Goal: Transaction & Acquisition: Purchase product/service

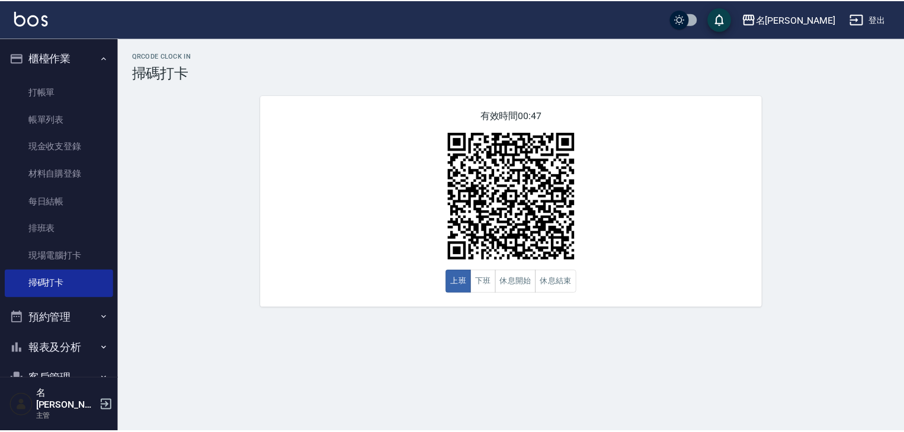
scroll to position [110, 0]
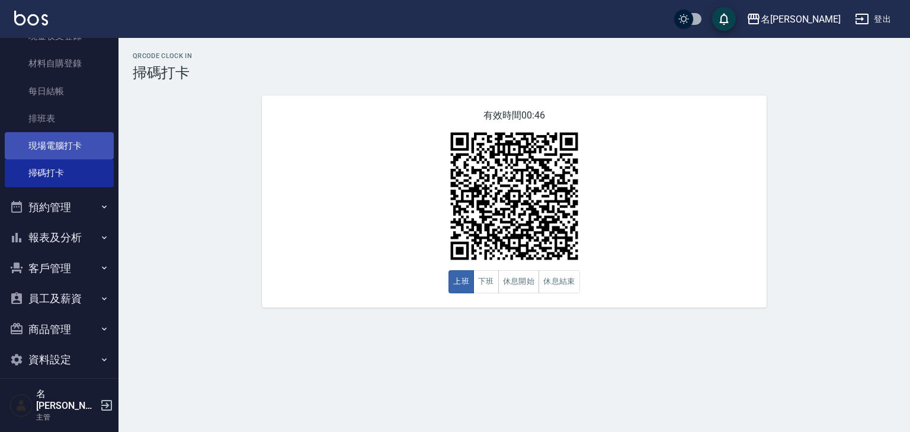
click at [84, 144] on link "現場電腦打卡" at bounding box center [59, 145] width 109 height 27
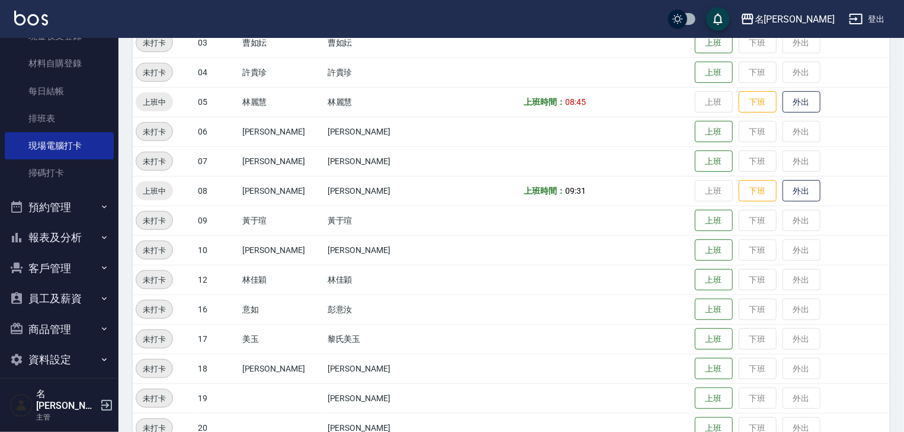
scroll to position [126, 0]
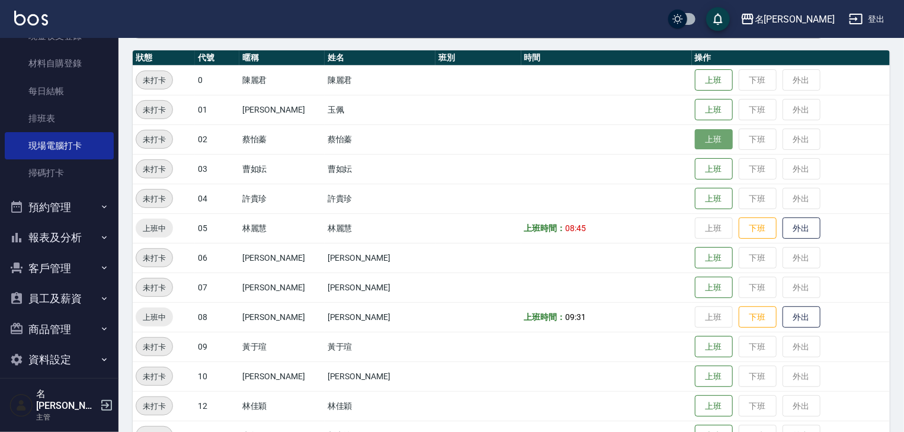
click at [697, 142] on button "上班" at bounding box center [714, 139] width 38 height 21
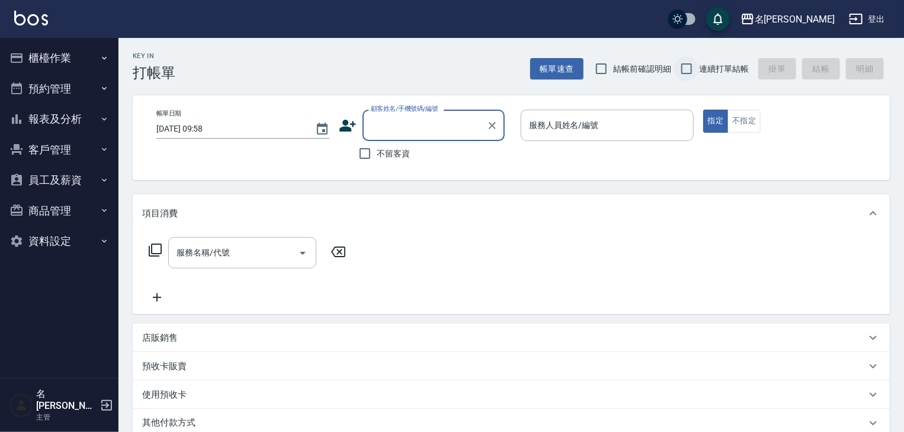
click at [688, 69] on input "連續打單結帳" at bounding box center [686, 68] width 25 height 25
checkbox input "true"
click at [600, 69] on input "結帳前確認明細" at bounding box center [601, 68] width 25 height 25
checkbox input "true"
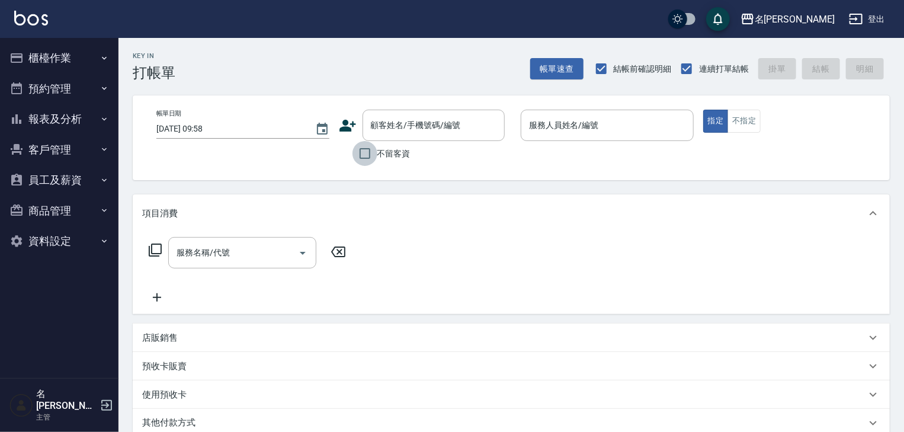
click at [363, 156] on input "不留客資" at bounding box center [365, 153] width 25 height 25
checkbox input "true"
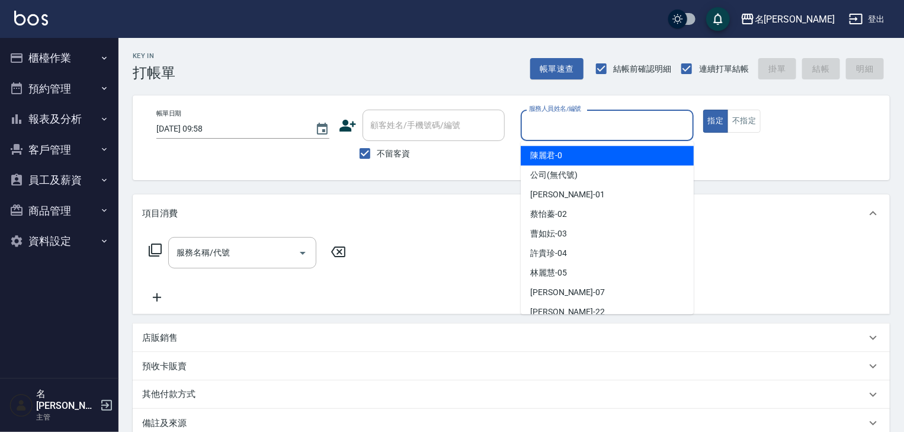
click at [568, 123] on input "服務人員姓名/編號" at bounding box center [607, 125] width 162 height 21
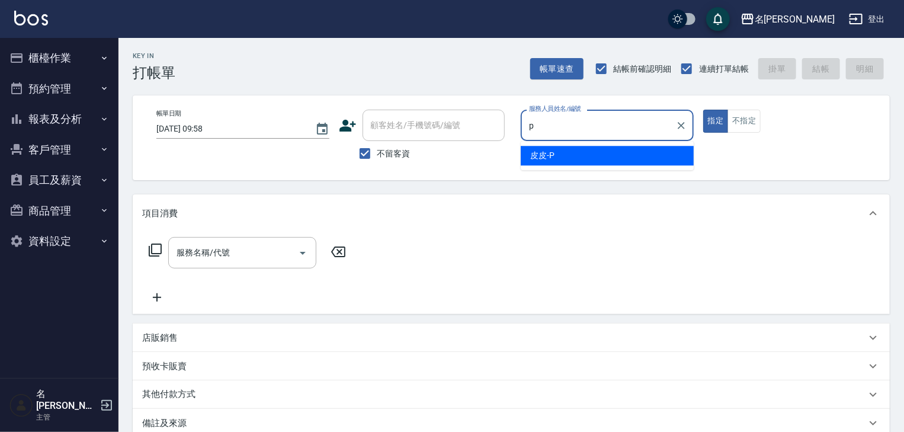
click at [548, 159] on span "皮皮 -P" at bounding box center [542, 155] width 24 height 12
type input "皮皮-P"
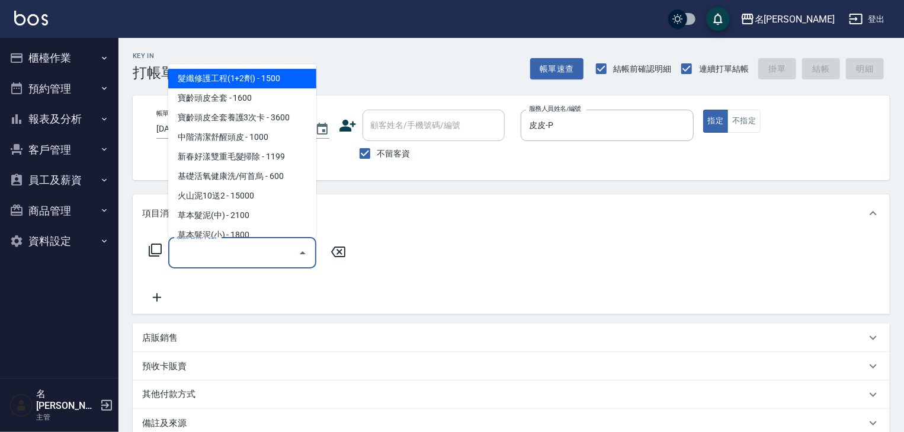
click at [251, 258] on input "服務名稱/代號" at bounding box center [234, 252] width 120 height 21
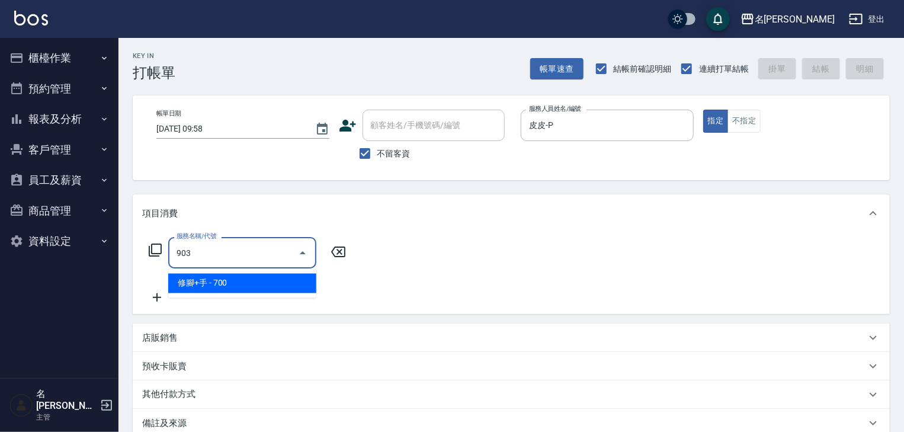
click at [267, 288] on span "修腳+手 - 700" at bounding box center [242, 284] width 148 height 20
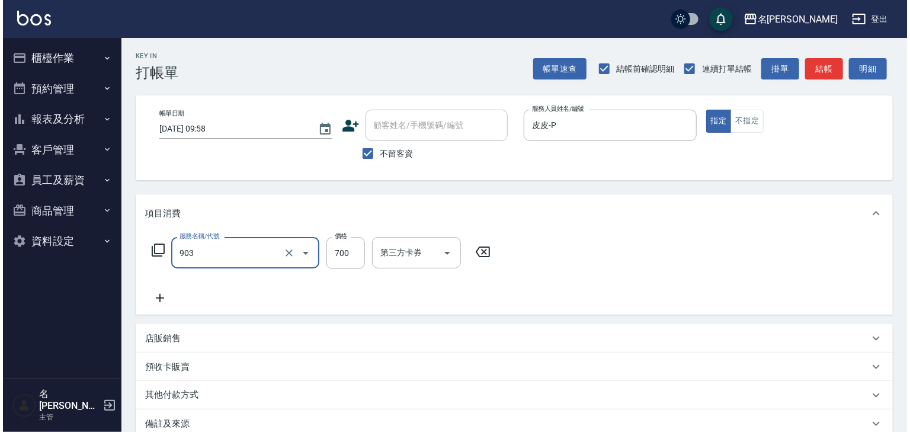
scroll to position [139, 0]
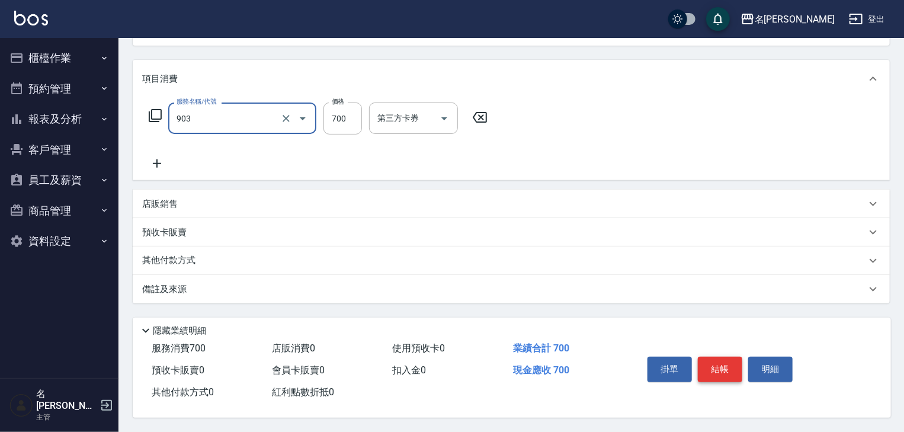
type input "修腳+手(903)"
click at [716, 369] on button "結帳" at bounding box center [720, 369] width 44 height 25
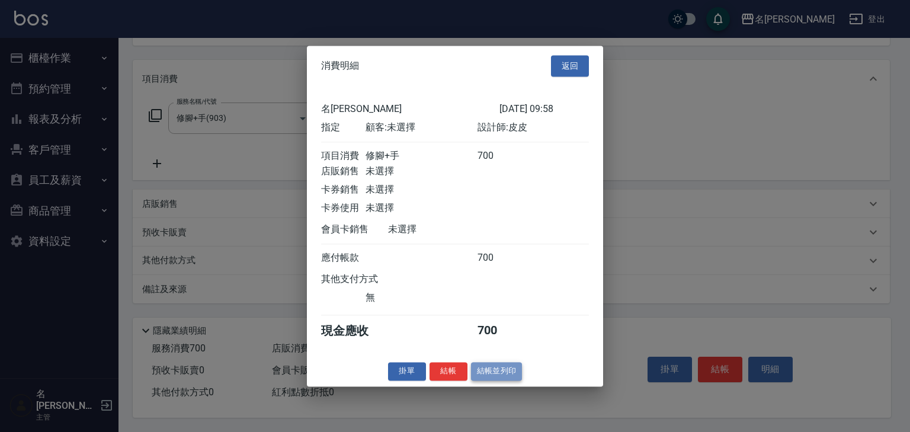
click at [505, 379] on button "結帳並列印" at bounding box center [497, 371] width 52 height 18
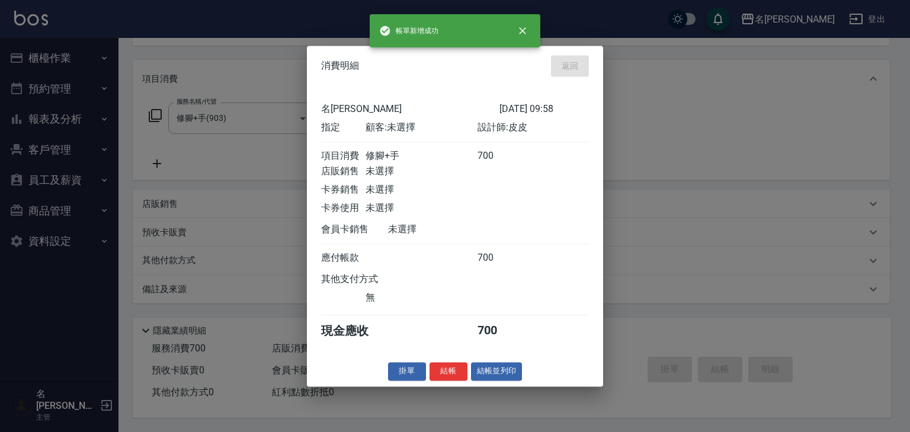
type input "2025/09/06 10:10"
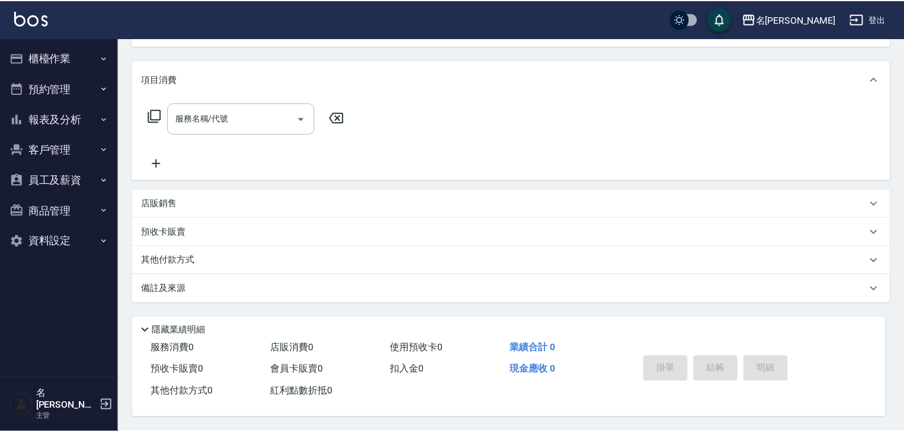
scroll to position [0, 0]
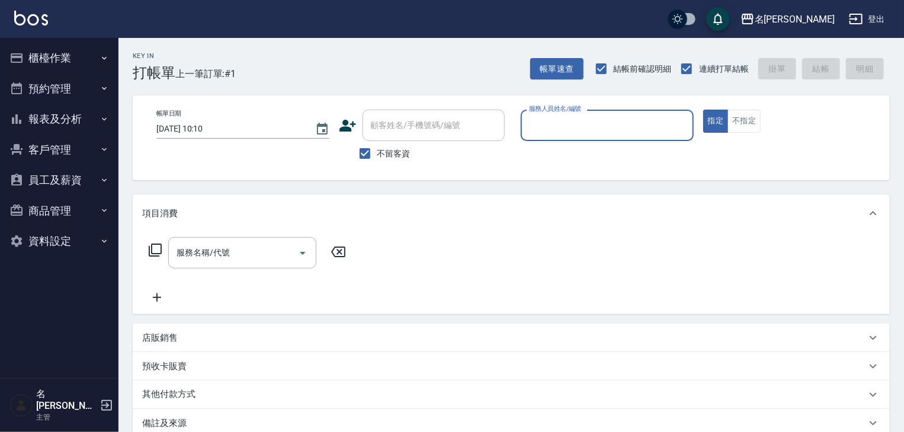
click at [100, 55] on icon "button" at bounding box center [104, 57] width 9 height 9
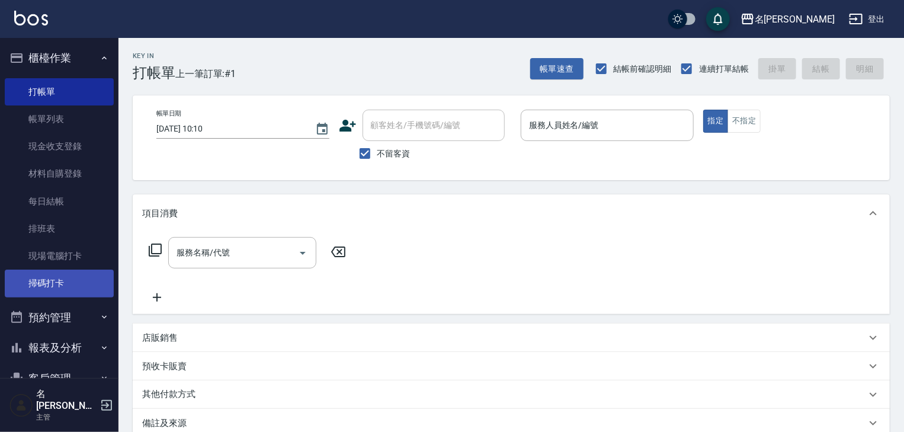
click at [68, 278] on link "掃碼打卡" at bounding box center [59, 283] width 109 height 27
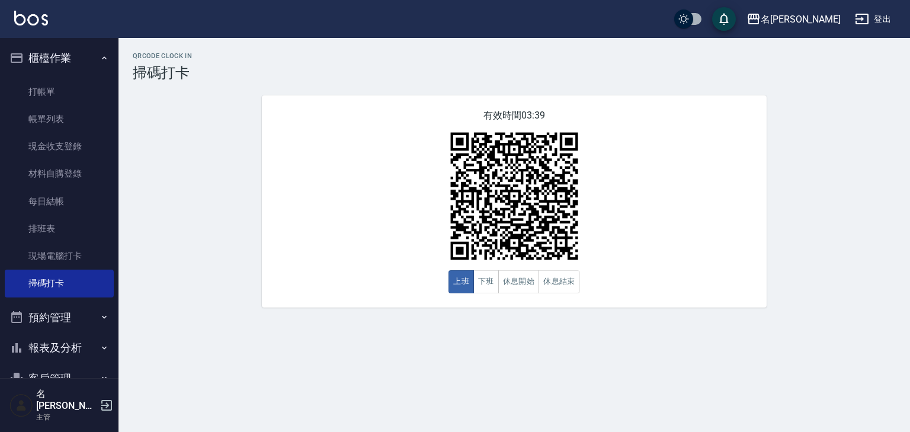
click at [43, 14] on img at bounding box center [31, 18] width 34 height 15
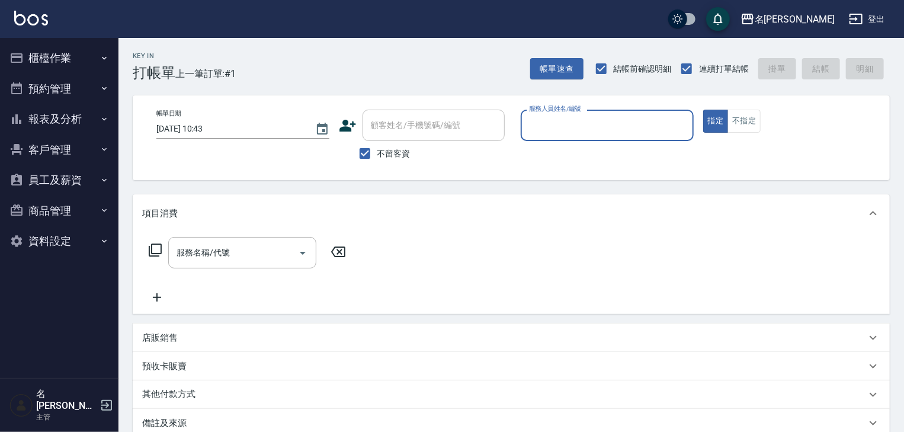
click at [650, 127] on input "服務人員姓名/編號" at bounding box center [607, 125] width 162 height 21
type input "蔡怡蓁-02"
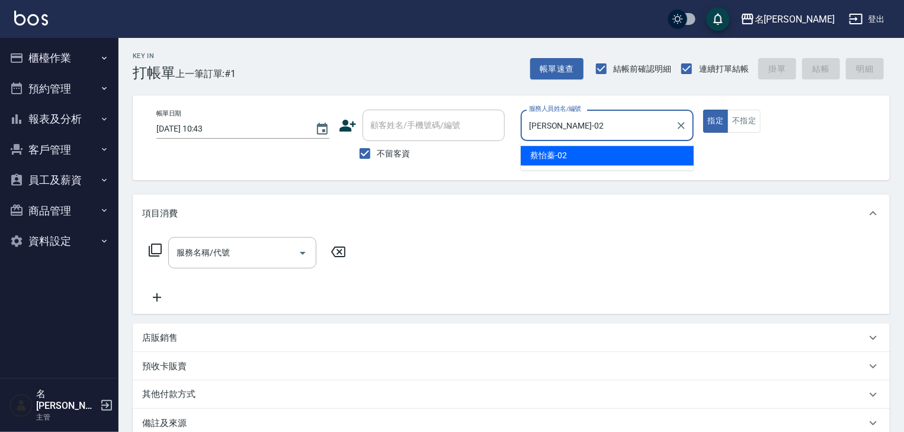
type button "true"
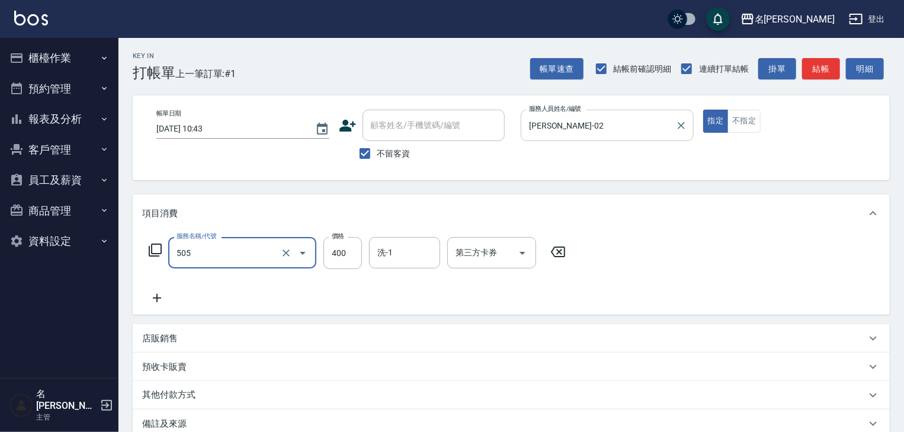
type input "洗髮(505)"
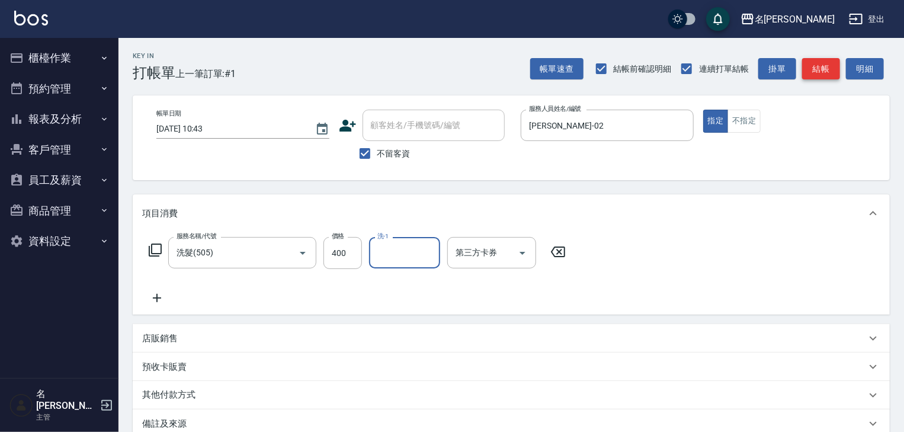
click at [817, 67] on button "結帳" at bounding box center [821, 69] width 38 height 22
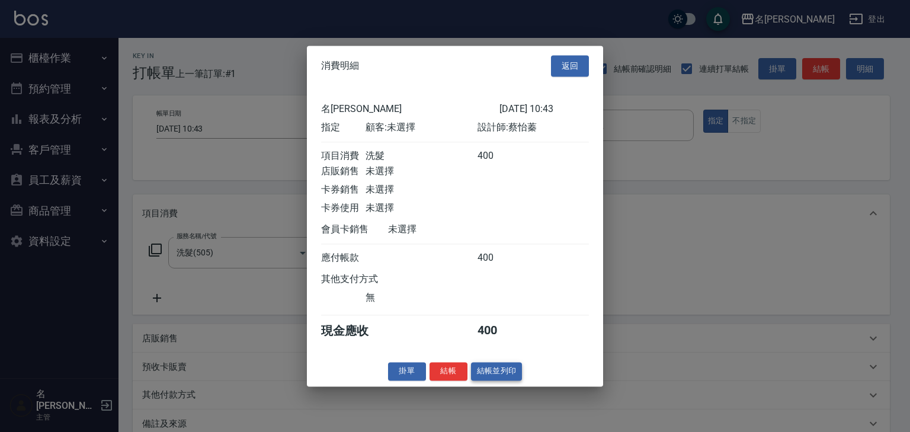
click at [490, 380] on button "結帳並列印" at bounding box center [497, 371] width 52 height 18
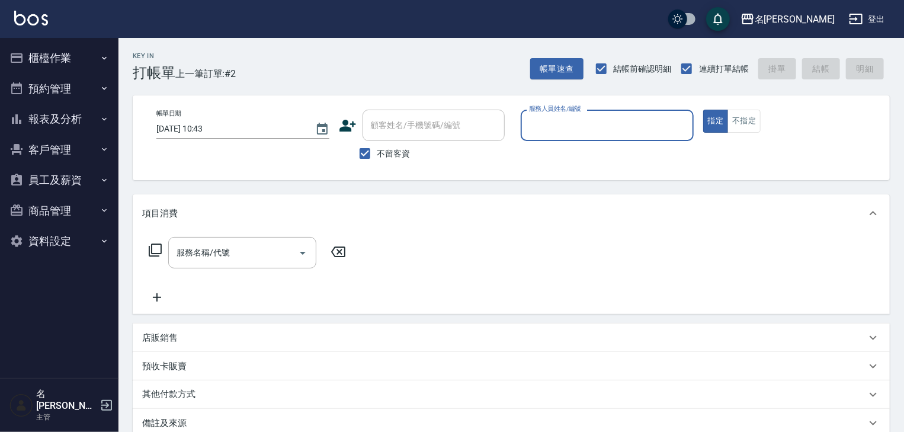
click at [59, 57] on button "櫃檯作業" at bounding box center [59, 58] width 109 height 31
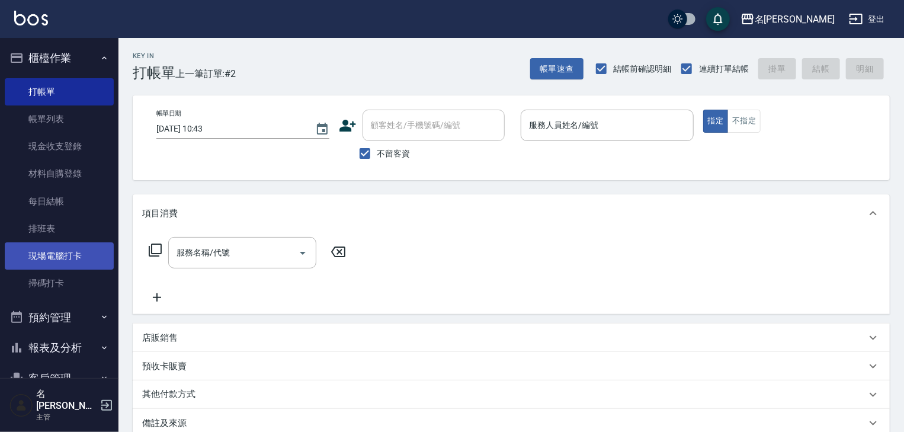
click at [63, 265] on link "現場電腦打卡" at bounding box center [59, 255] width 109 height 27
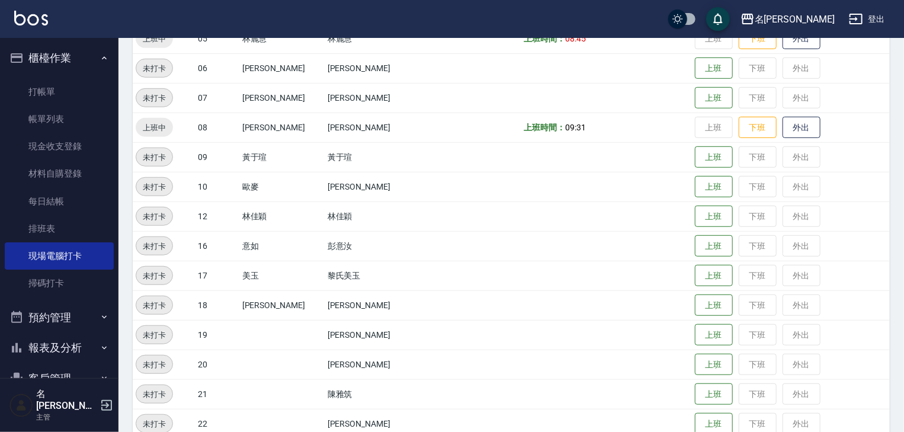
scroll to position [190, 0]
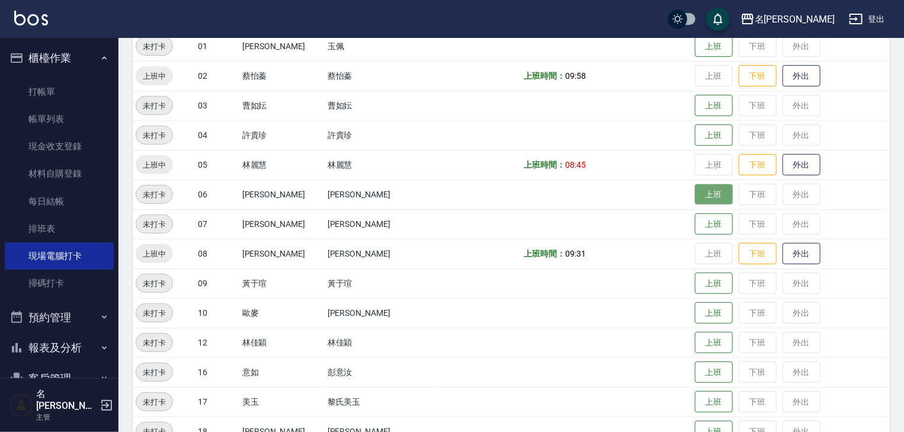
click at [701, 197] on button "上班" at bounding box center [714, 194] width 38 height 21
click at [37, 26] on link at bounding box center [31, 19] width 34 height 17
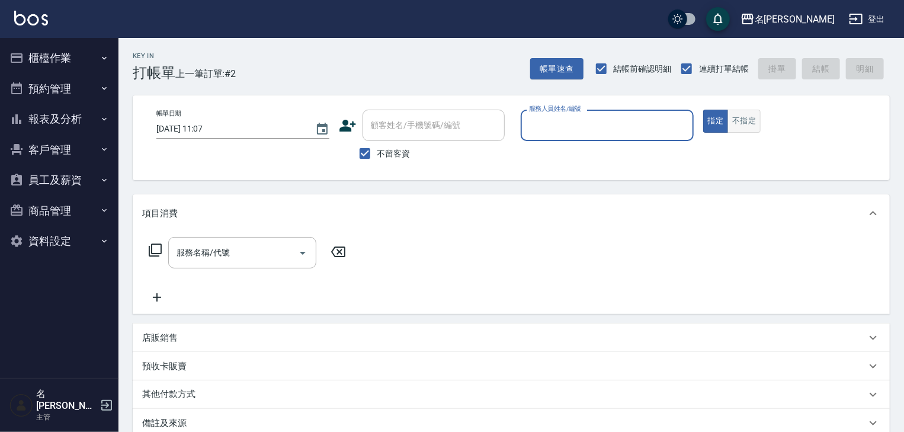
click at [734, 120] on button "不指定" at bounding box center [744, 121] width 33 height 23
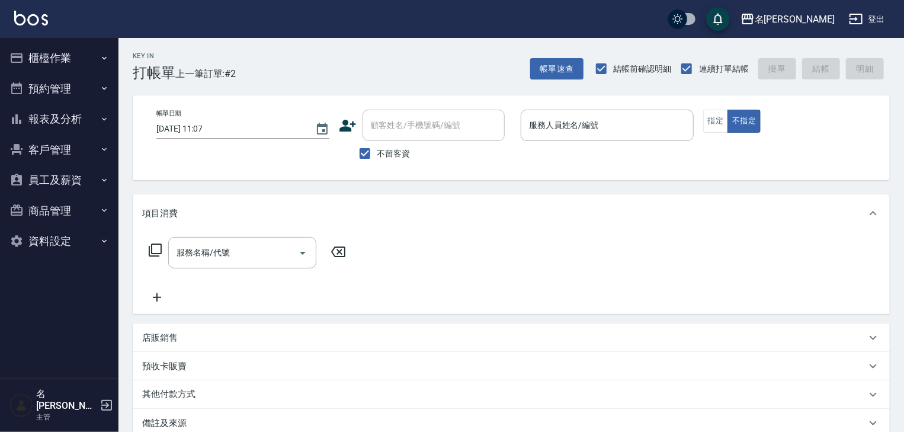
click at [638, 103] on div "帳單日期 2025/09/06 11:07 顧客姓名/手機號碼/編號 顧客姓名/手機號碼/編號 不留客資 服務人員姓名/編號 服務人員姓名/編號 指定 不指定" at bounding box center [511, 137] width 757 height 85
click at [637, 109] on div "帳單日期 2025/09/06 11:07 顧客姓名/手機號碼/編號 顧客姓名/手機號碼/編號 不留客資 服務人員姓名/編號 服務人員姓名/編號 指定 不指定" at bounding box center [511, 137] width 757 height 85
drag, startPoint x: 635, startPoint y: 114, endPoint x: 627, endPoint y: 126, distance: 14.1
click at [634, 114] on div "服務人員姓名/編號" at bounding box center [607, 125] width 173 height 31
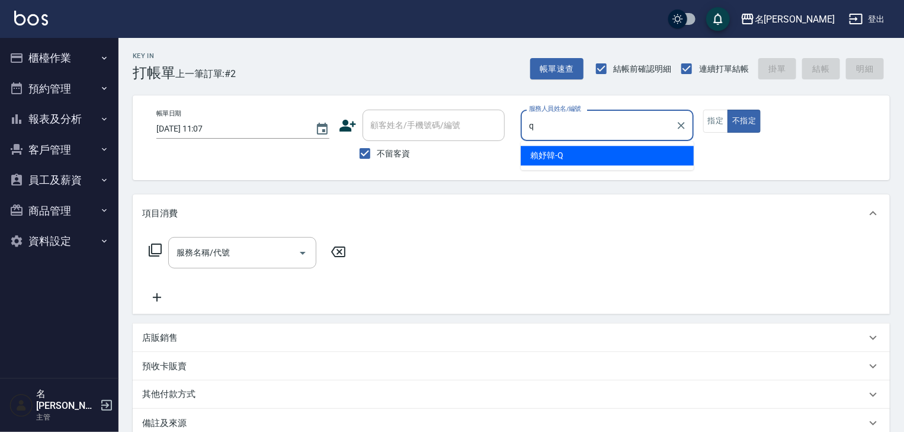
type input "[PERSON_NAME]"
type button "false"
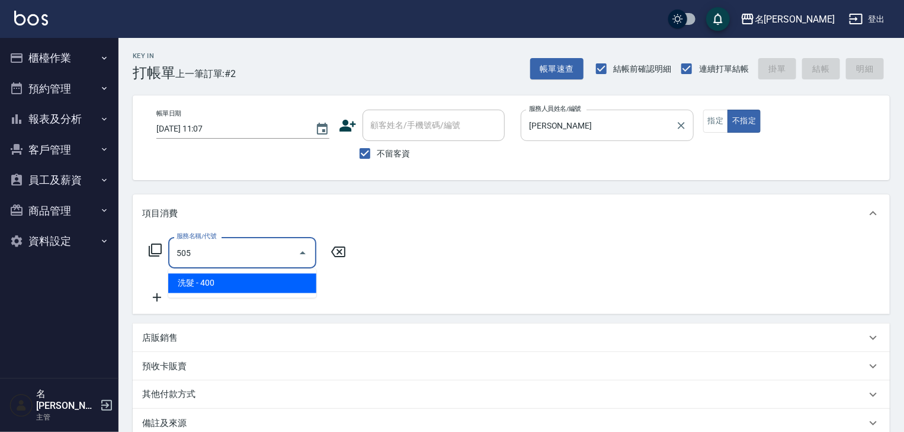
type input "洗髮(505)"
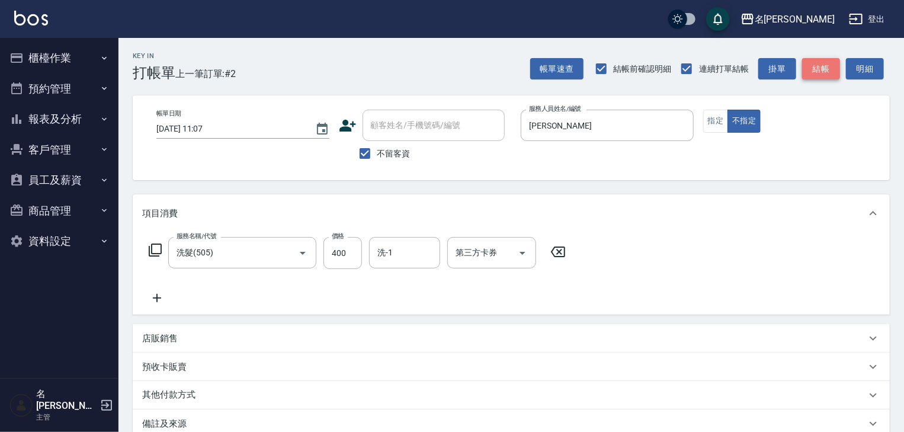
click at [830, 59] on button "結帳" at bounding box center [821, 69] width 38 height 22
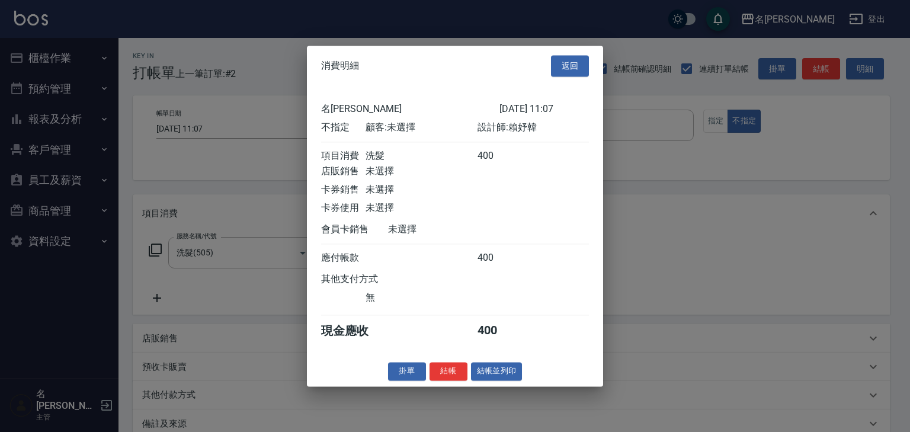
click at [515, 372] on button "結帳並列印" at bounding box center [497, 371] width 52 height 18
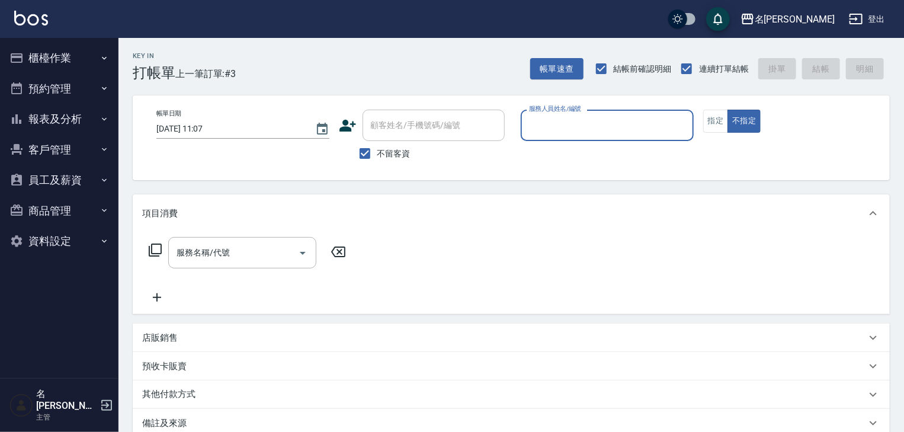
click at [81, 69] on button "櫃檯作業" at bounding box center [59, 58] width 109 height 31
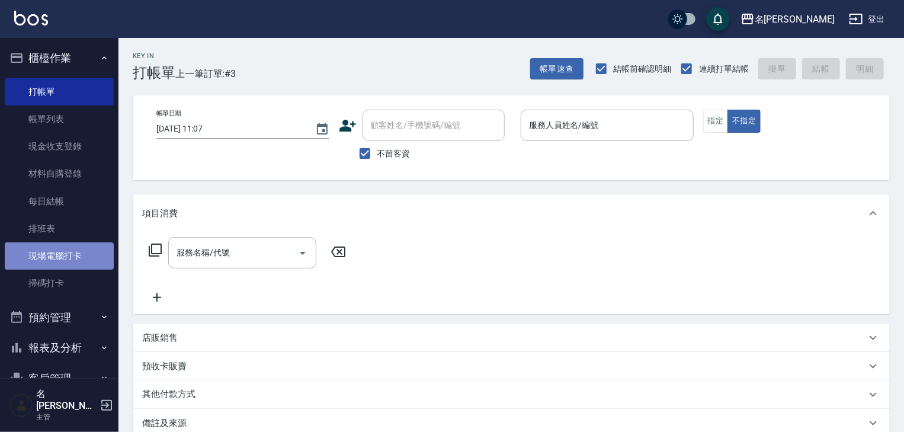
click at [63, 266] on link "現場電腦打卡" at bounding box center [59, 255] width 109 height 27
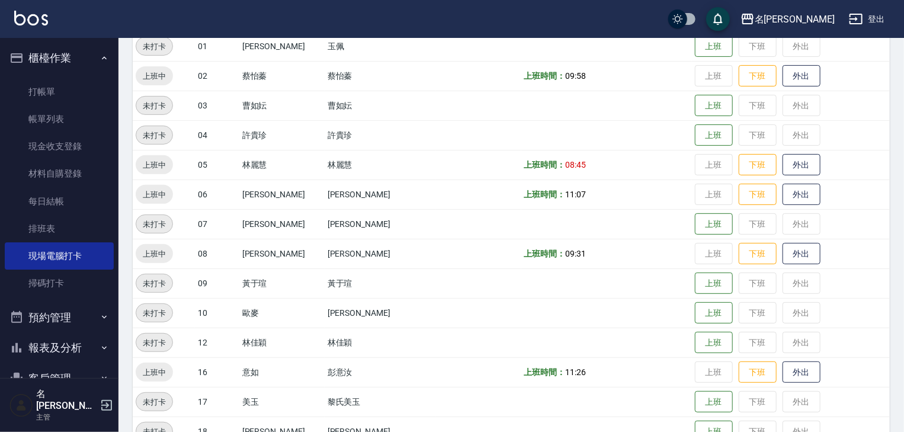
scroll to position [252, 0]
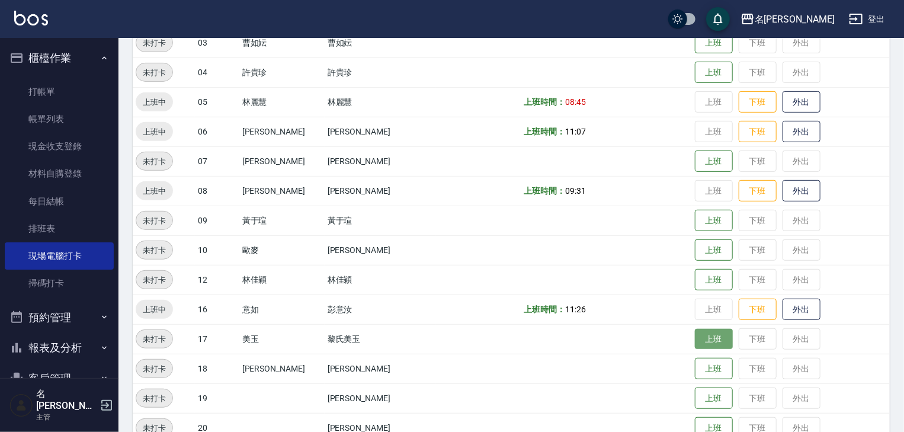
click at [704, 341] on button "上班" at bounding box center [714, 339] width 38 height 21
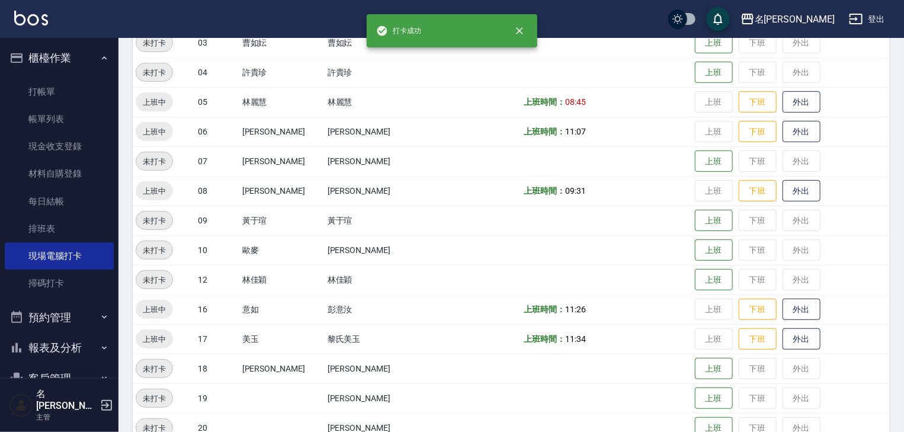
scroll to position [316, 0]
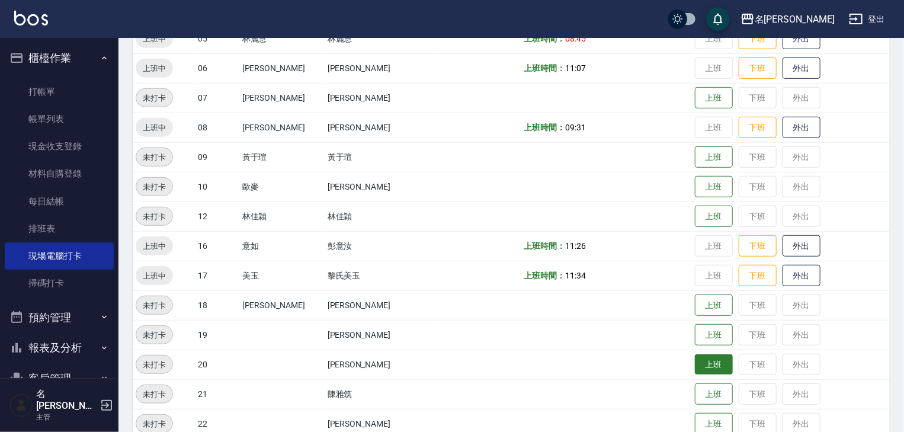
click at [695, 368] on button "上班" at bounding box center [714, 364] width 38 height 21
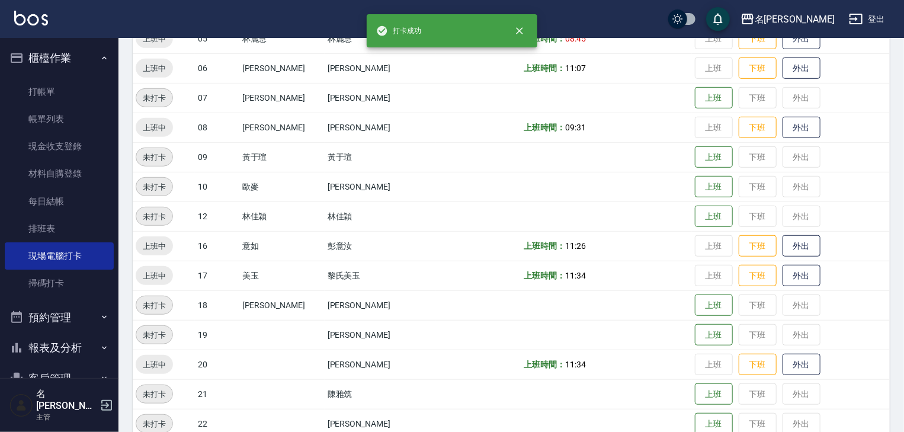
scroll to position [379, 0]
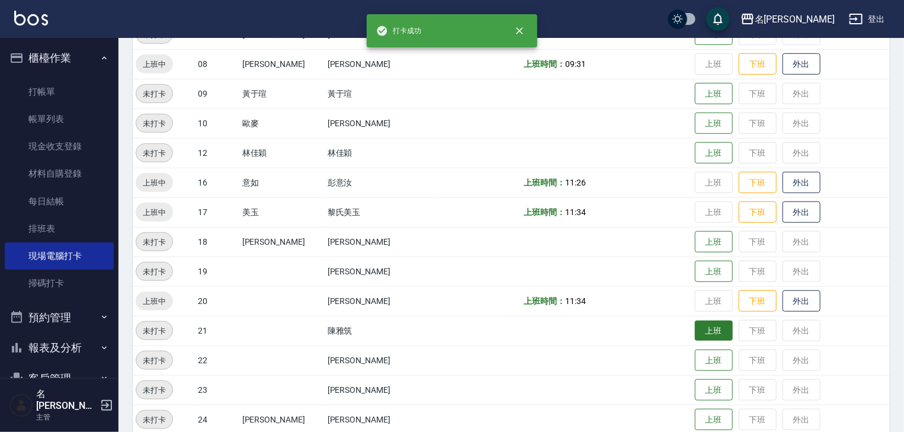
click at [695, 340] on button "上班" at bounding box center [714, 331] width 38 height 21
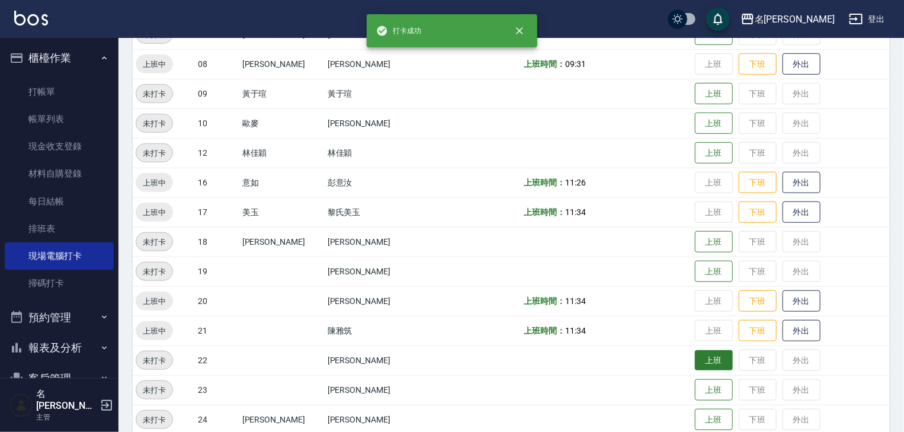
click at [695, 362] on button "上班" at bounding box center [714, 360] width 38 height 21
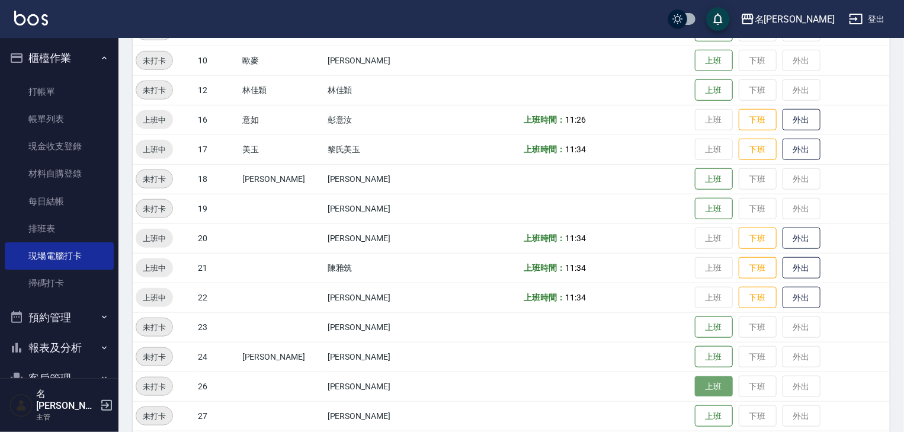
click at [695, 391] on button "上班" at bounding box center [714, 386] width 38 height 21
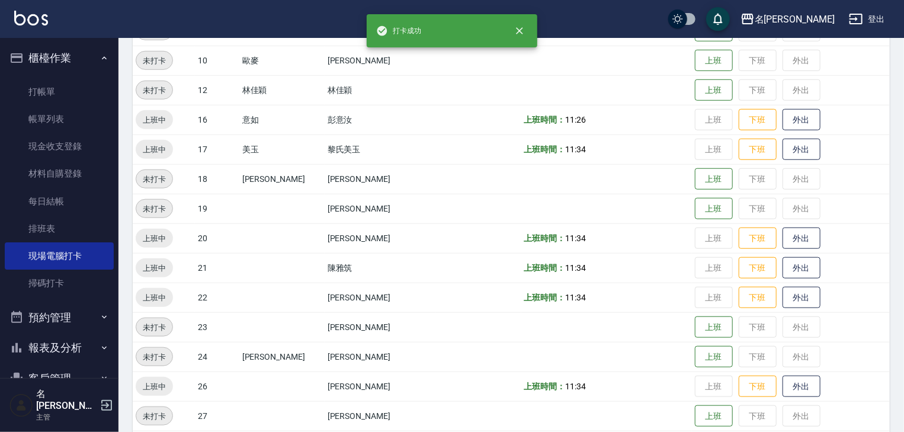
scroll to position [506, 0]
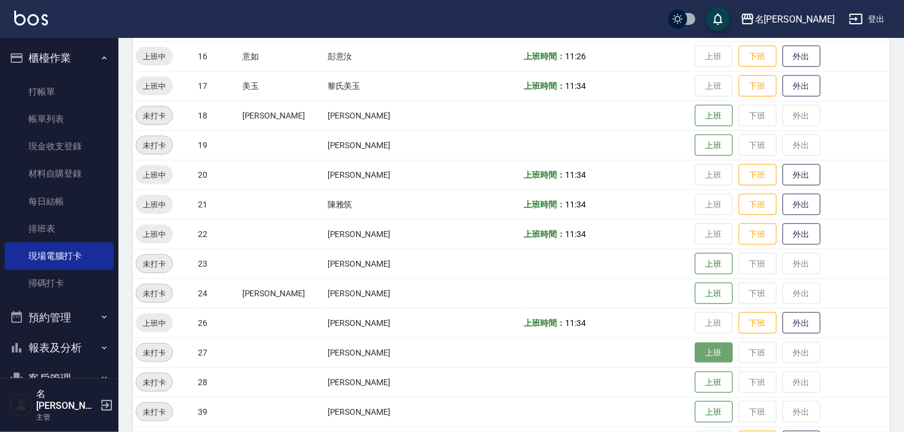
click at [696, 349] on button "上班" at bounding box center [714, 353] width 38 height 21
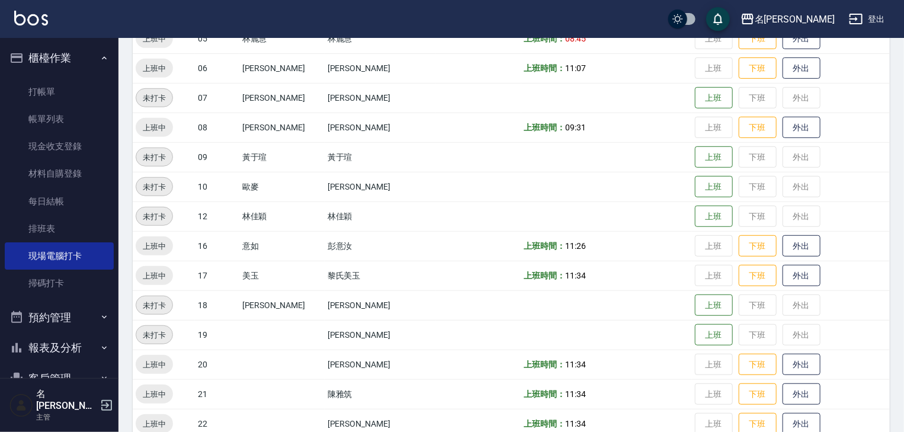
scroll to position [379, 0]
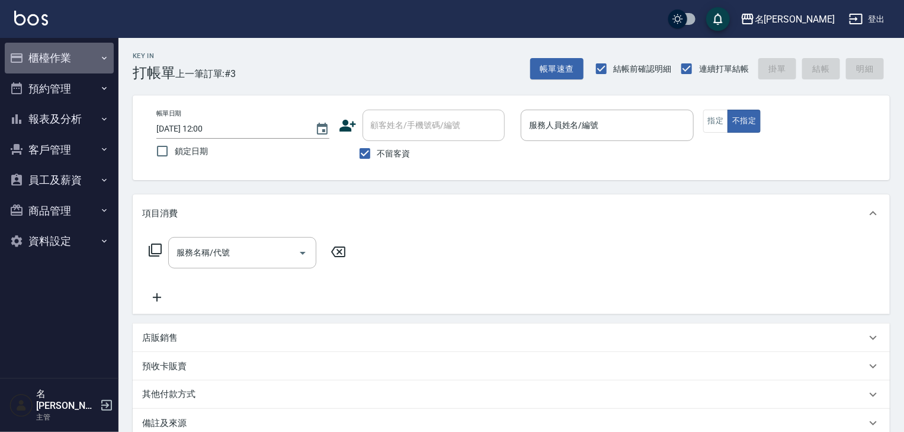
click at [55, 52] on button "櫃檯作業" at bounding box center [59, 58] width 109 height 31
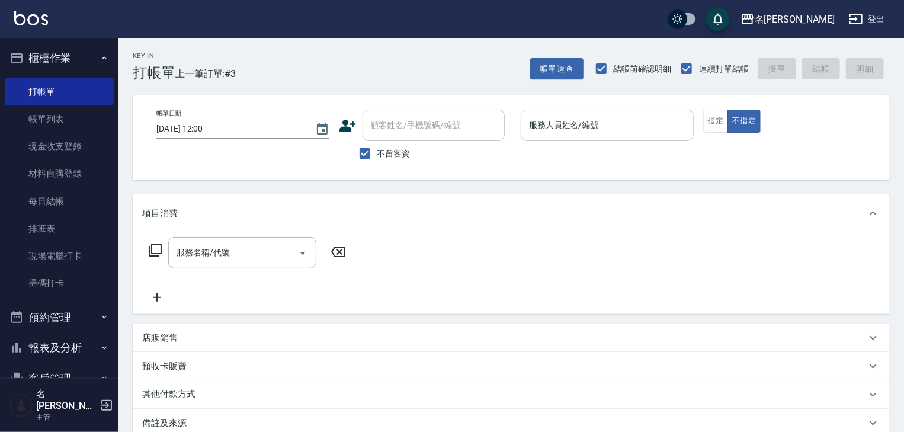
click at [567, 124] on input "服務人員姓名/編號" at bounding box center [607, 125] width 162 height 21
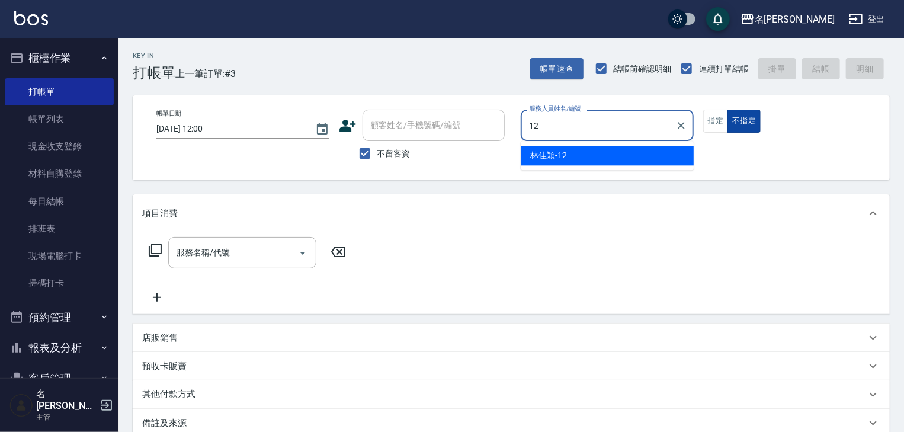
type input "[PERSON_NAME]-12"
type button "false"
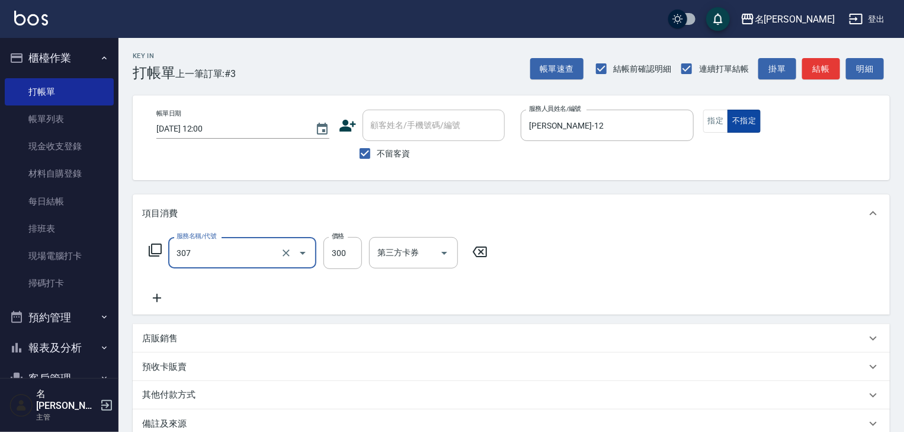
type input "剪髮(307)"
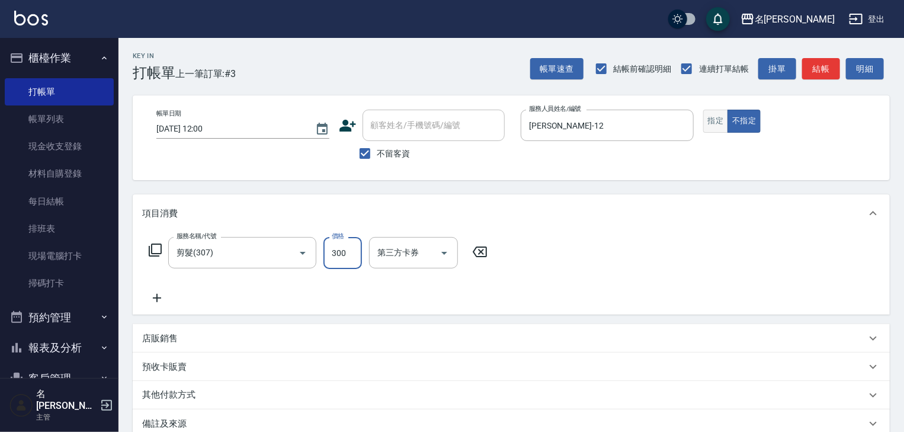
click at [720, 117] on button "指定" at bounding box center [716, 121] width 25 height 23
click at [810, 65] on button "結帳" at bounding box center [821, 69] width 38 height 22
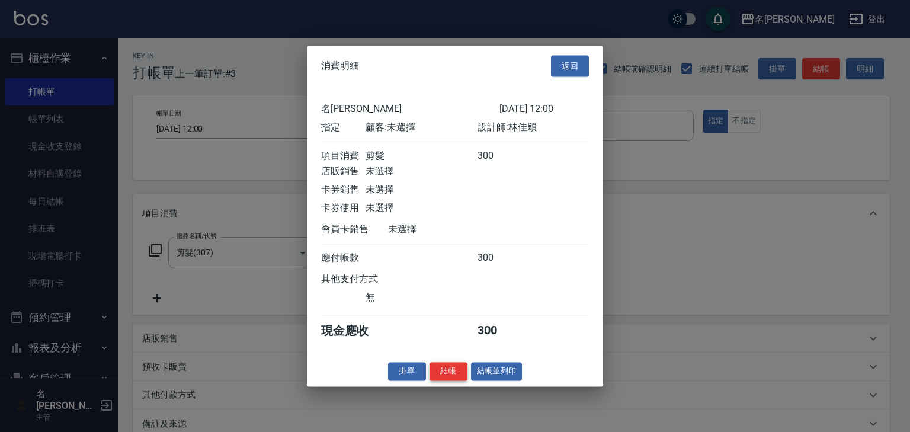
click at [450, 372] on button "結帳" at bounding box center [449, 371] width 38 height 18
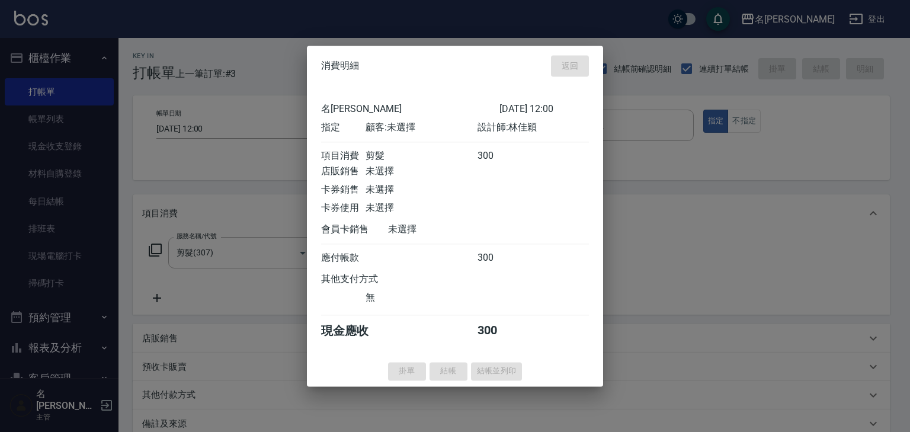
type input "[DATE] 12:07"
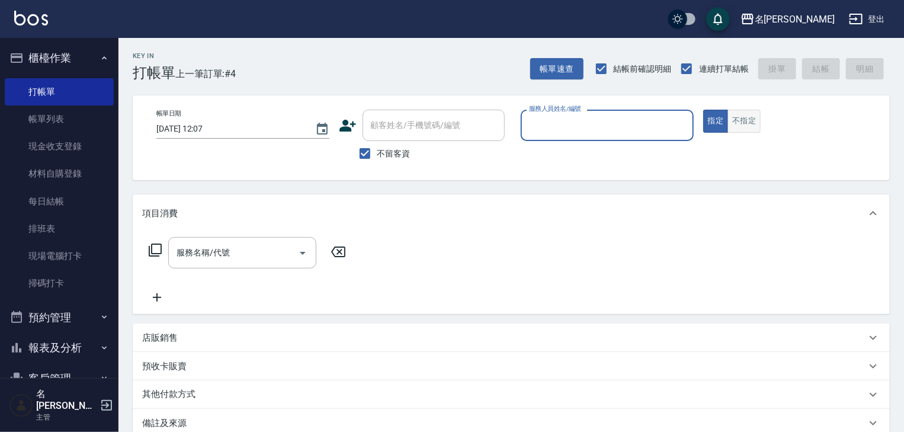
click at [748, 127] on button "不指定" at bounding box center [744, 121] width 33 height 23
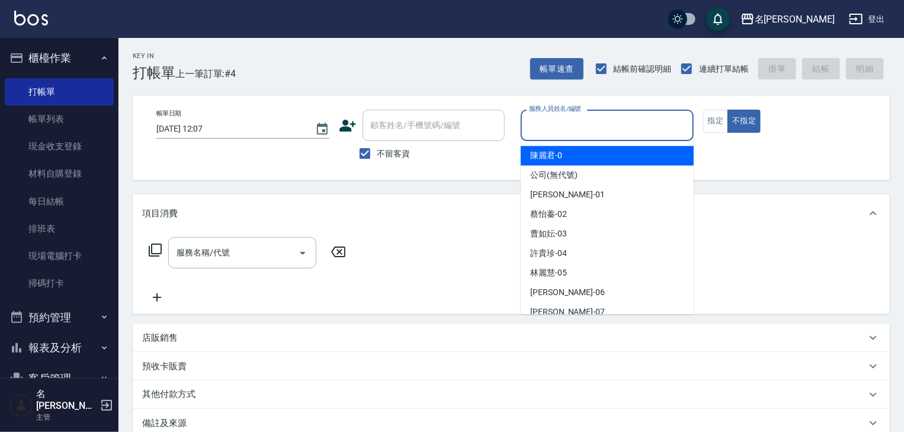
click at [571, 131] on input "服務人員姓名/編號" at bounding box center [607, 125] width 162 height 21
type input "[PERSON_NAME]"
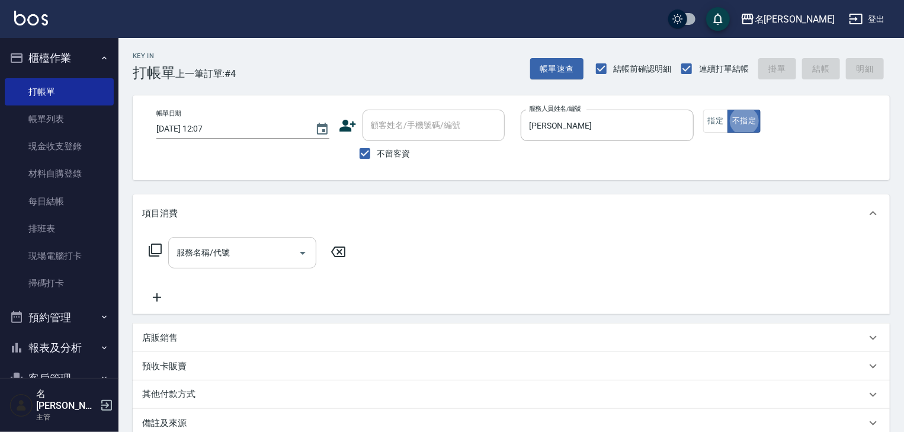
click at [247, 252] on input "服務名稱/代號" at bounding box center [234, 252] width 120 height 21
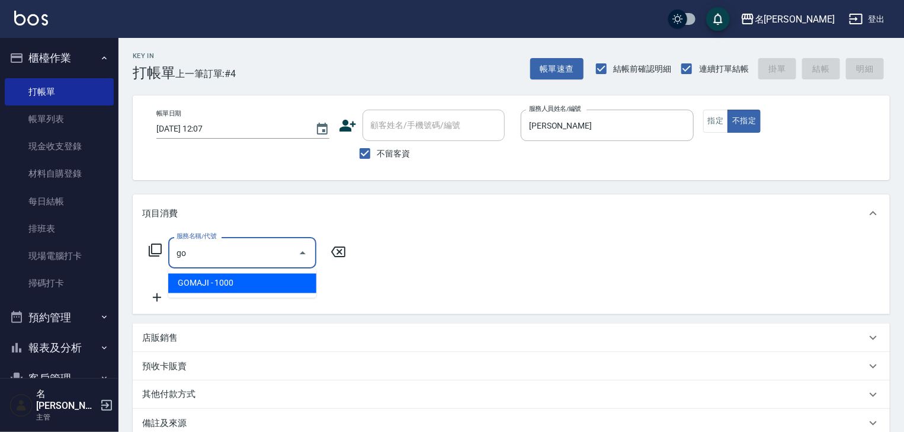
click at [238, 285] on span "GOMAJI - 1000" at bounding box center [242, 284] width 148 height 20
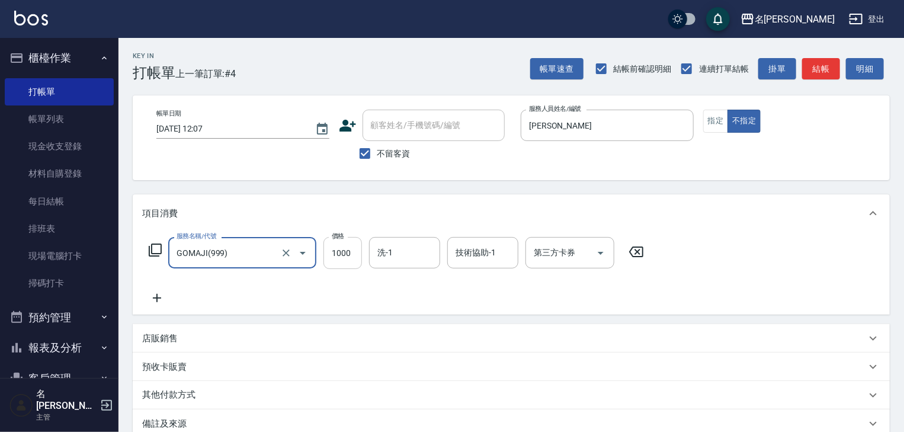
type input "GOMAJI(999)"
click at [331, 254] on input "1000" at bounding box center [343, 253] width 39 height 32
type input "449"
click at [555, 244] on div "第三方卡券 第三方卡券" at bounding box center [570, 252] width 89 height 31
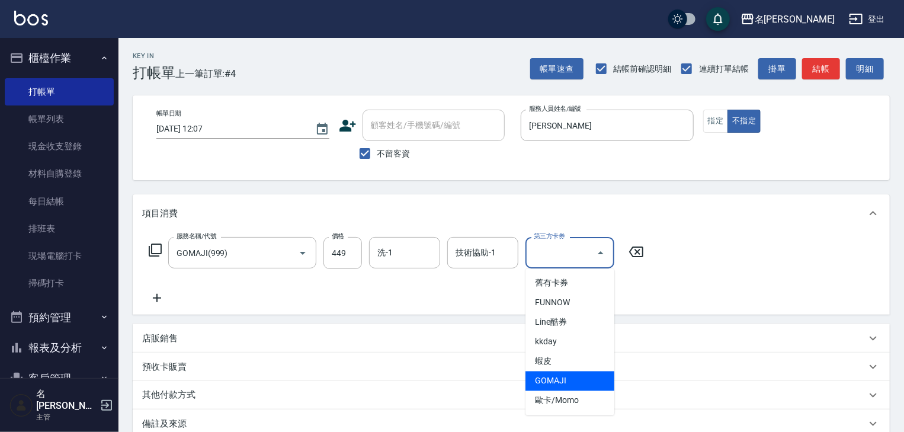
click at [574, 379] on span "GOMAJI" at bounding box center [570, 382] width 89 height 20
type input "GOMAJI"
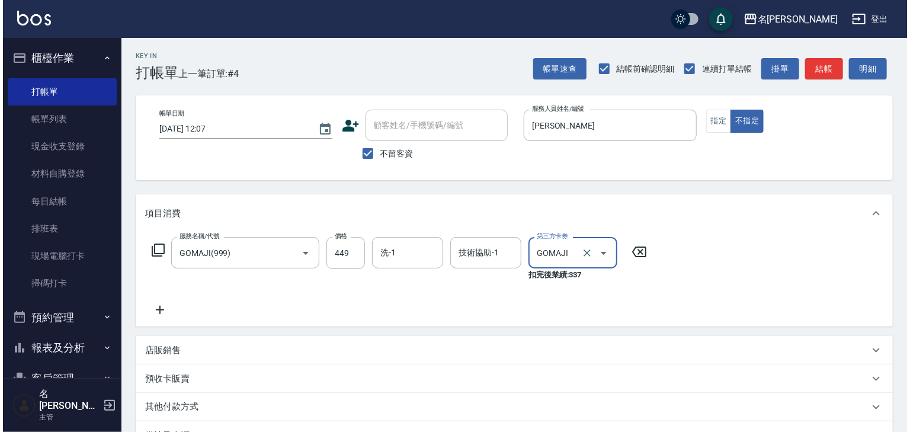
scroll to position [151, 0]
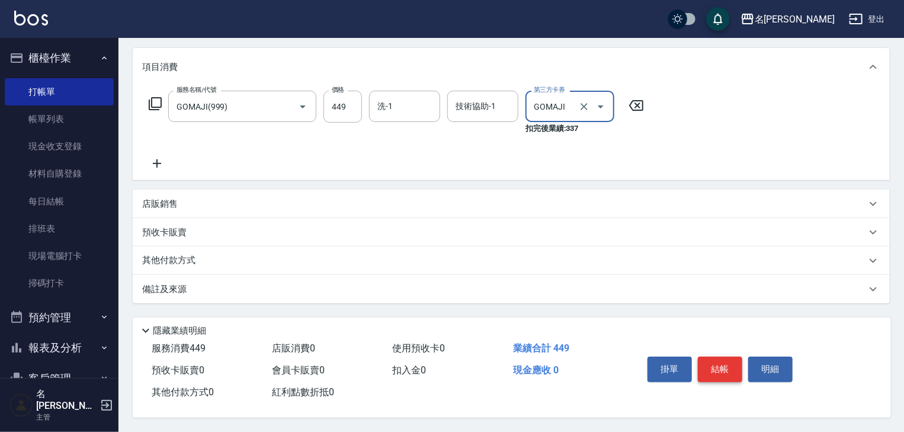
click at [731, 367] on button "結帳" at bounding box center [720, 369] width 44 height 25
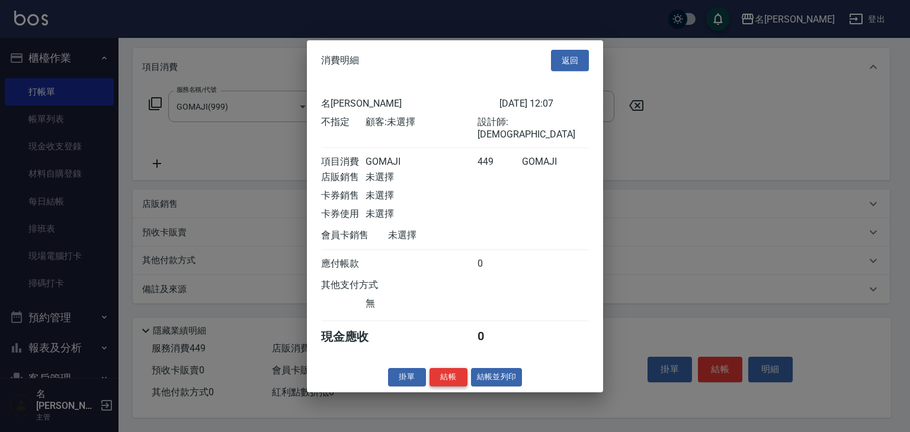
click at [460, 377] on button "結帳" at bounding box center [449, 377] width 38 height 18
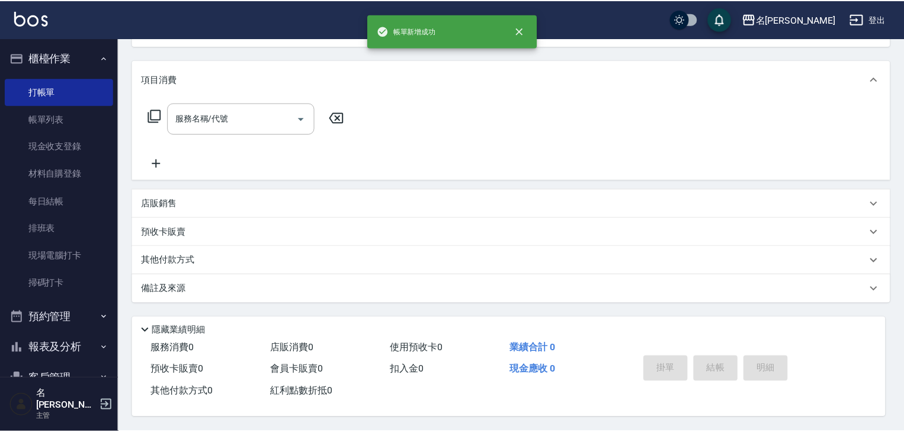
scroll to position [0, 0]
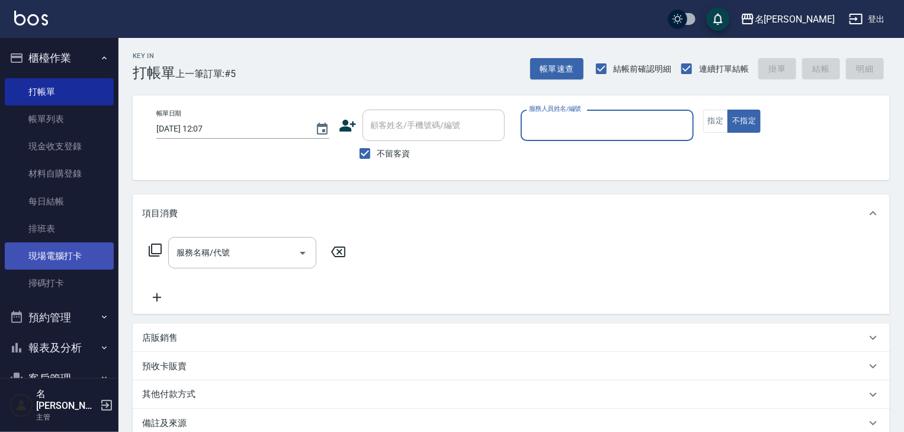
click at [99, 256] on link "現場電腦打卡" at bounding box center [59, 255] width 109 height 27
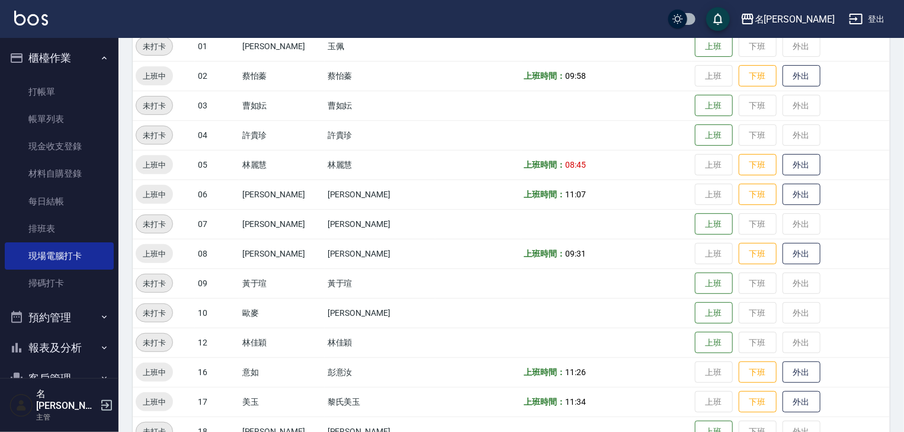
scroll to position [379, 0]
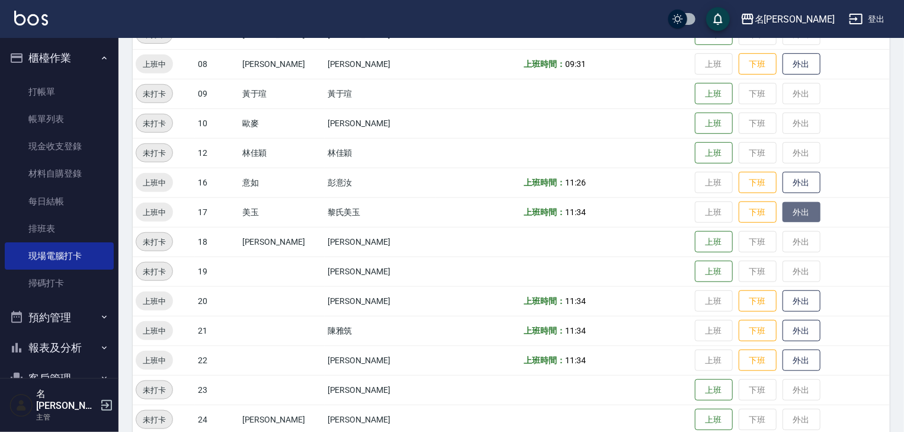
click at [800, 216] on button "外出" at bounding box center [802, 212] width 38 height 21
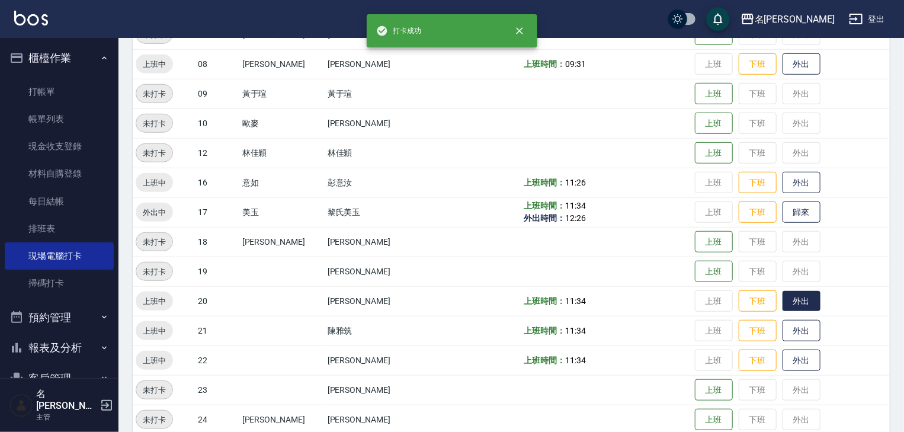
click at [794, 302] on button "外出" at bounding box center [802, 301] width 38 height 21
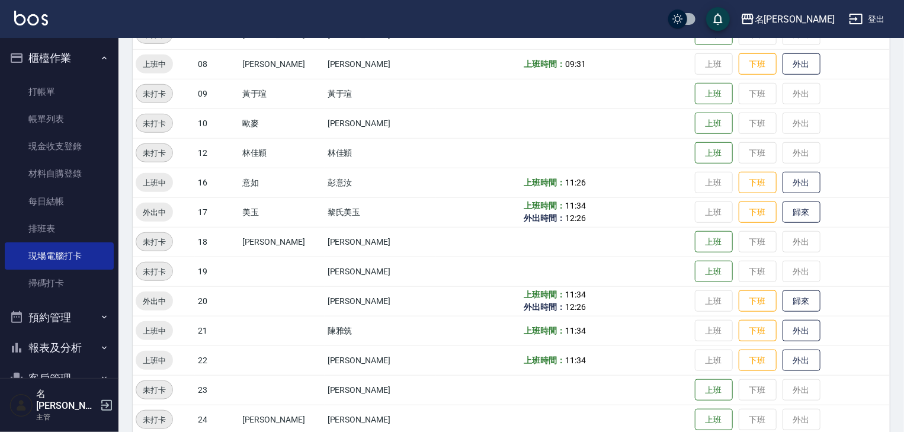
click at [28, 11] on img at bounding box center [31, 18] width 34 height 15
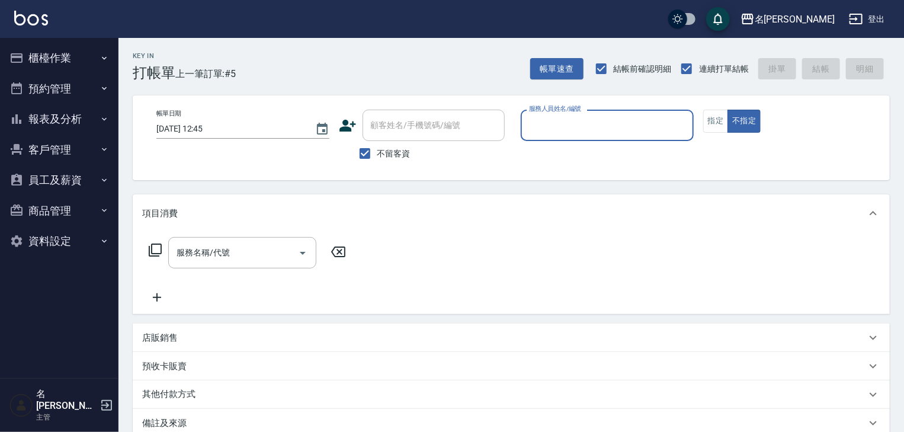
click at [619, 134] on input "服務人員姓名/編號" at bounding box center [607, 125] width 162 height 21
click at [714, 120] on button "指定" at bounding box center [716, 121] width 25 height 23
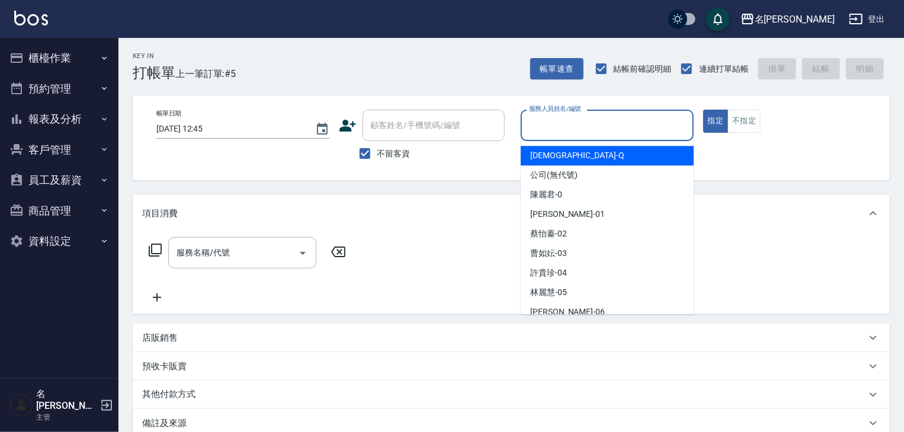
click at [614, 134] on input "服務人員姓名/編號" at bounding box center [607, 125] width 162 height 21
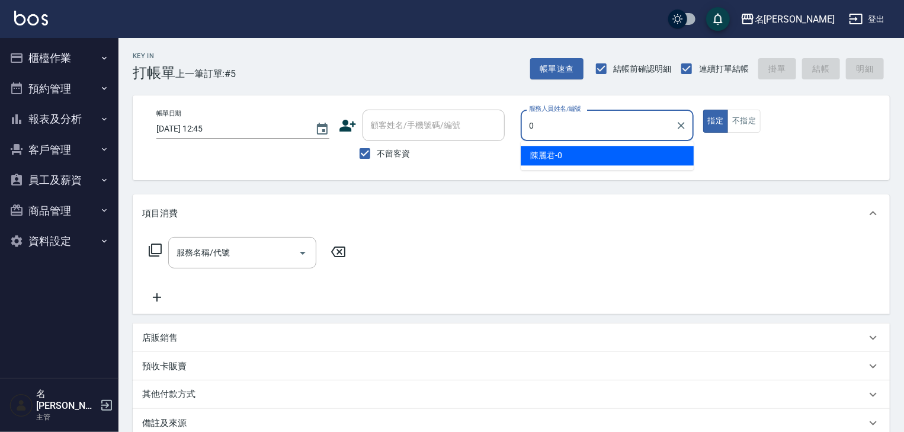
type input "[PERSON_NAME]-0"
type button "true"
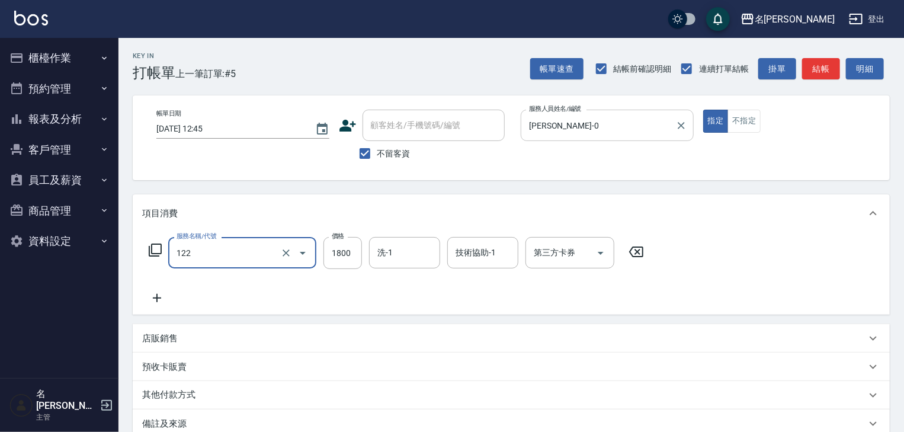
type input "草本髮泥(小)(122)"
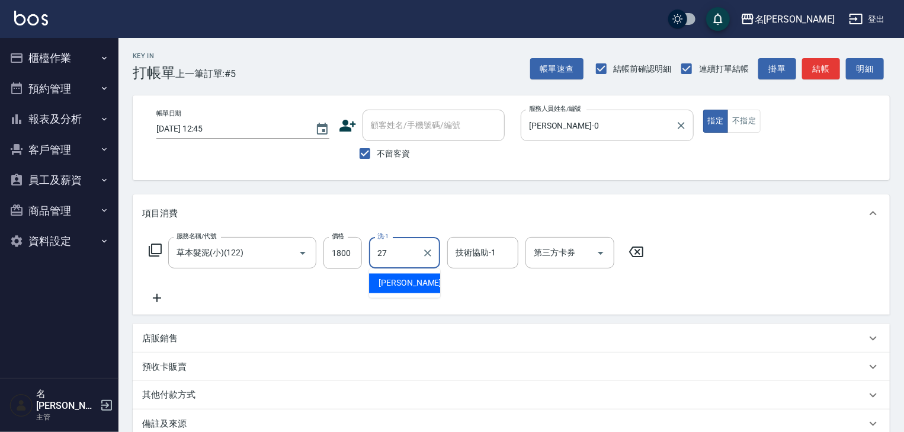
type input "[PERSON_NAME]-27"
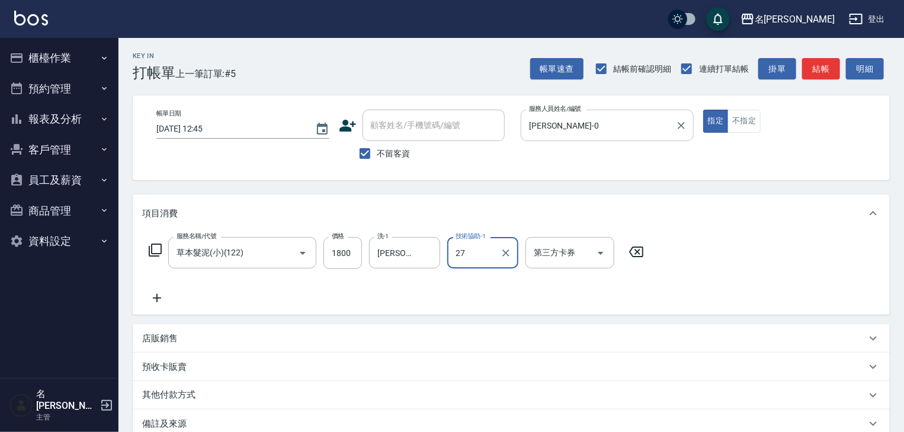
type input "[PERSON_NAME]-27"
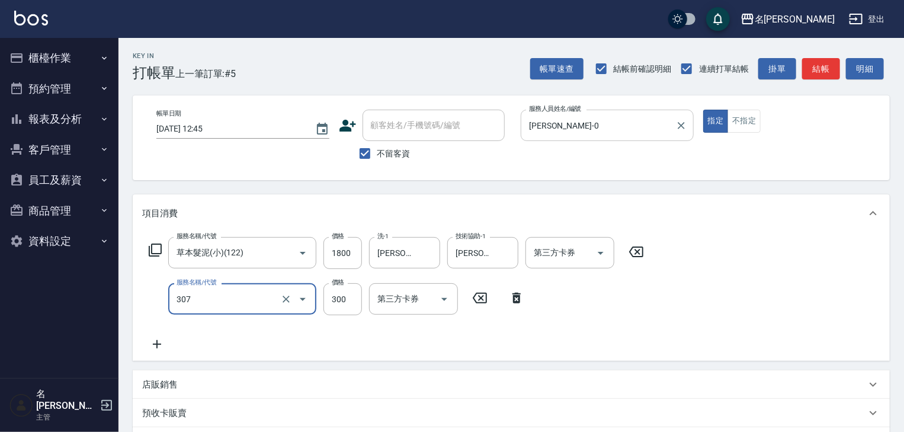
type input "剪髮(307)"
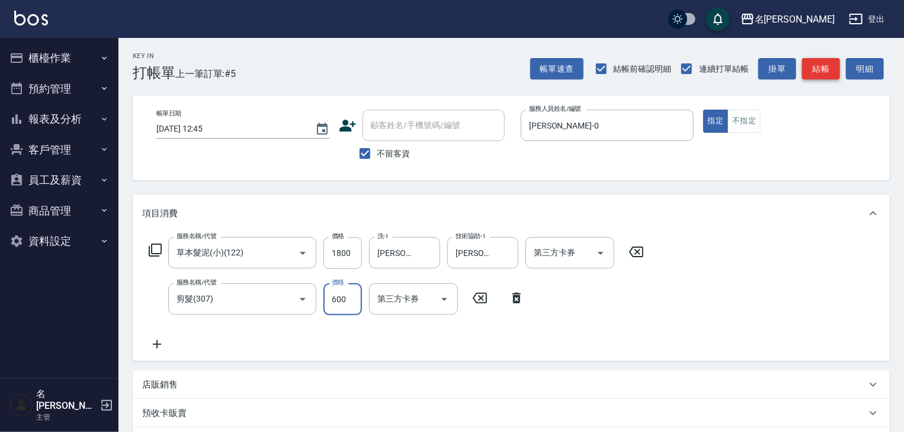
type input "600"
click at [823, 69] on button "結帳" at bounding box center [821, 69] width 38 height 22
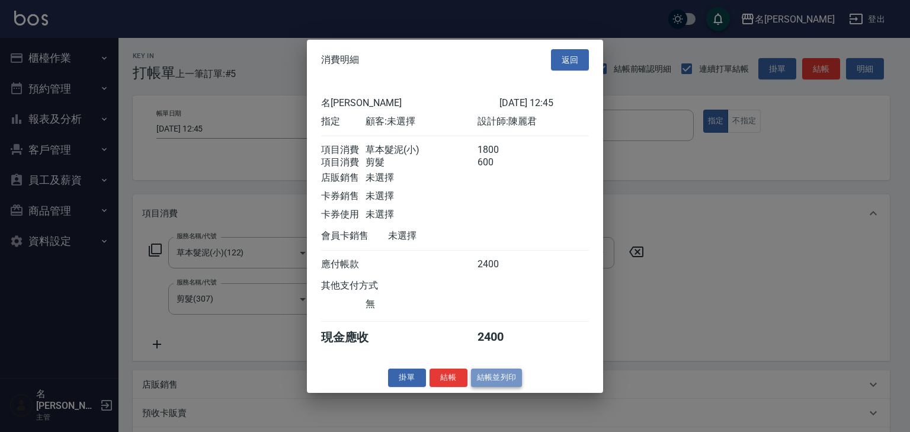
click at [514, 387] on button "結帳並列印" at bounding box center [497, 378] width 52 height 18
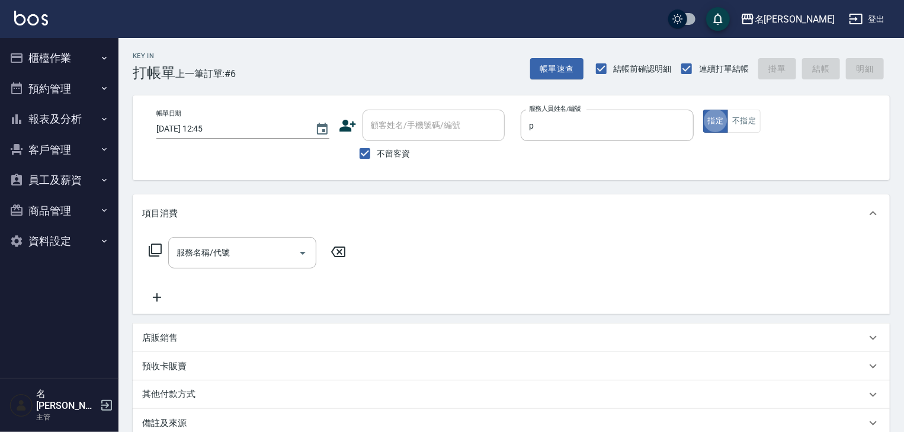
type input "皮皮-P"
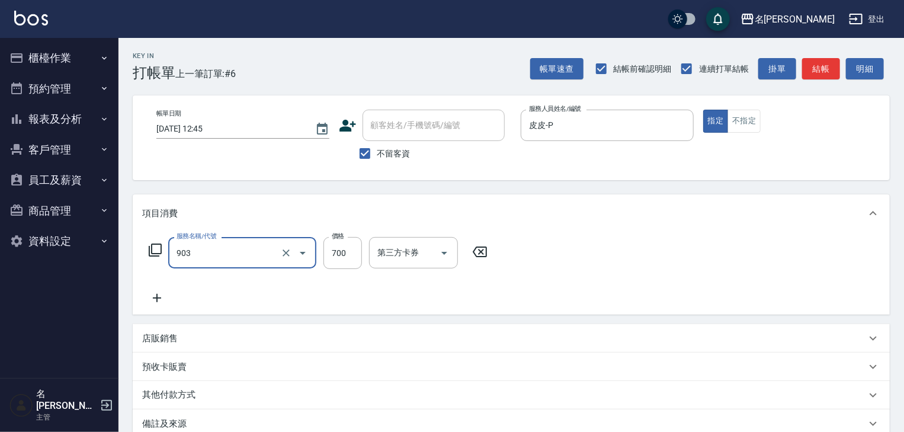
type input "修腳+手(903)"
type input "1300"
click at [827, 57] on div "帳單速查 結帳前確認明細 連續打單結帳 掛單 結帳 明細" at bounding box center [710, 68] width 360 height 25
click at [822, 78] on button "結帳" at bounding box center [821, 69] width 38 height 22
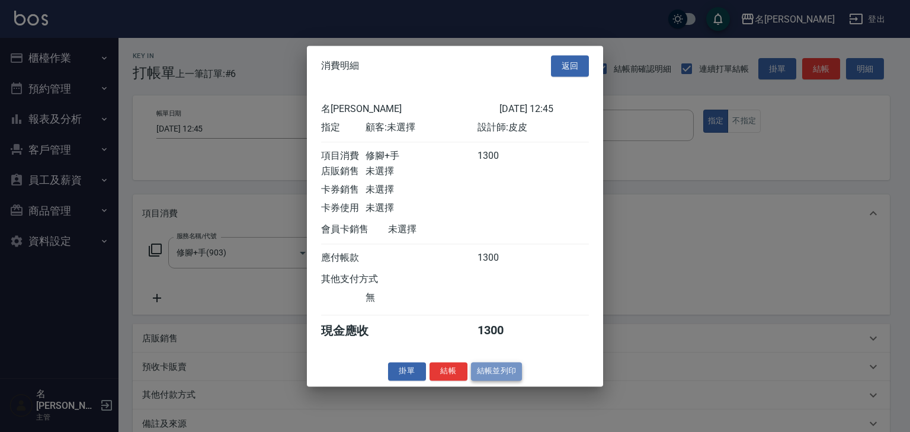
click at [517, 374] on button "結帳並列印" at bounding box center [497, 371] width 52 height 18
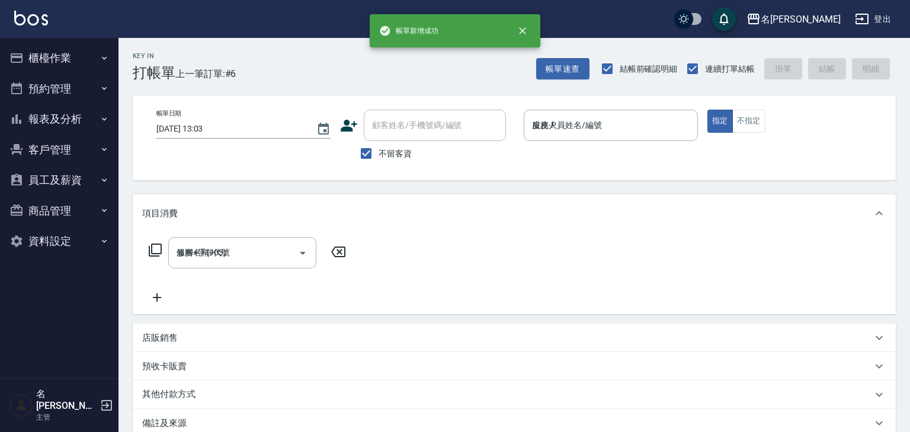
type input "[DATE] 13:03"
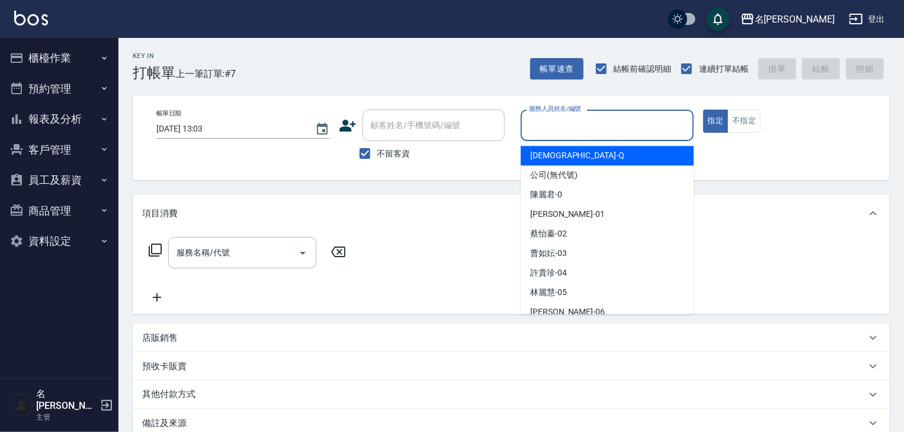
click at [609, 129] on input "服務人員姓名/編號" at bounding box center [607, 125] width 162 height 21
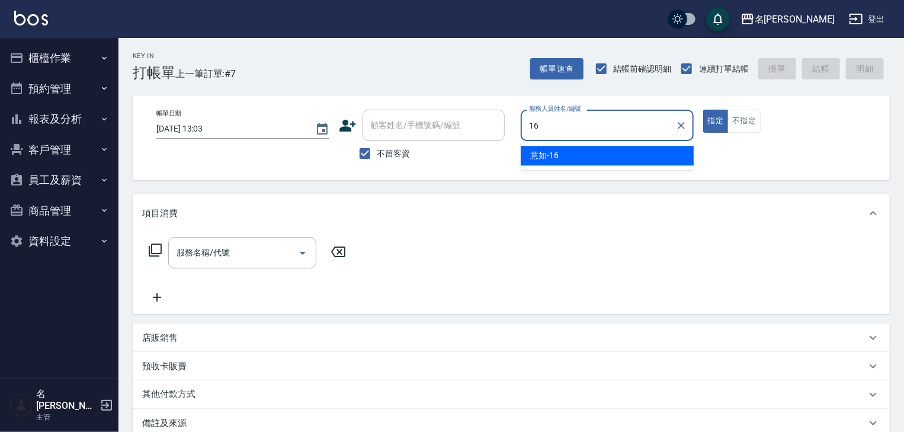
type input "意如-16"
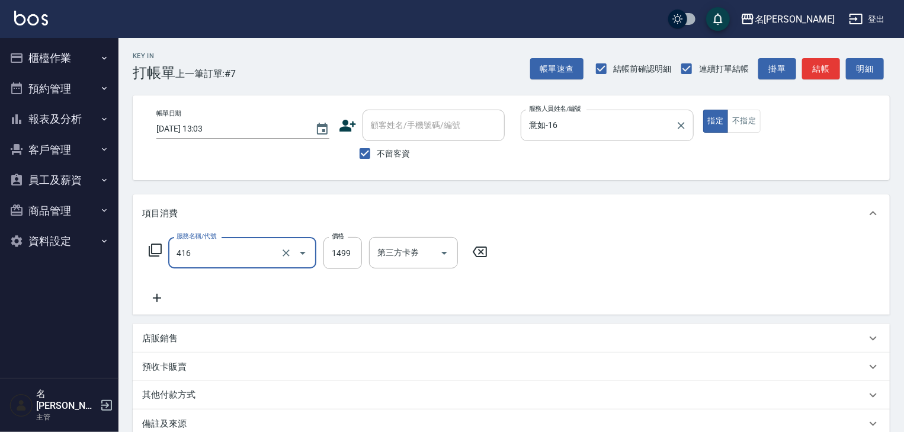
type input "染髮1499↓(416)"
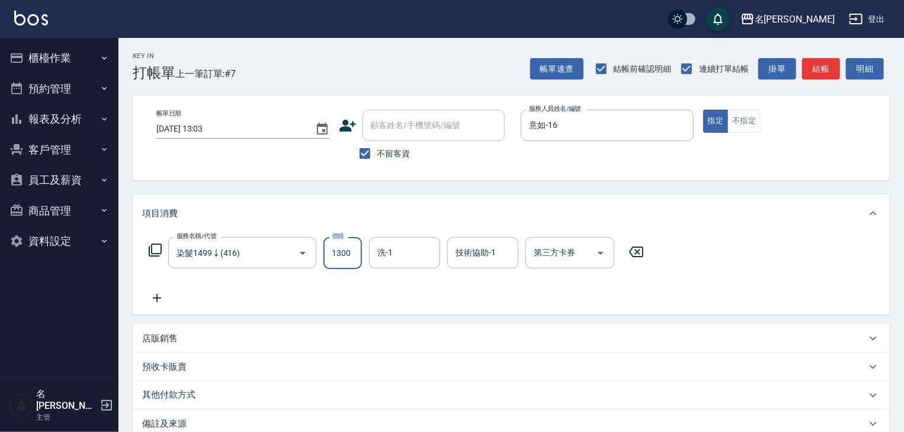
type input "1300"
click at [804, 83] on div "Key In 打帳單 上一筆訂單:#7 帳單速查 結帳前確認明細 連續打單結帳 掛單 結帳 明細 帳單日期 [DATE] 13:03 顧客姓名/手機號碼/編號…" at bounding box center [512, 302] width 786 height 529
click at [811, 76] on button "結帳" at bounding box center [821, 69] width 38 height 22
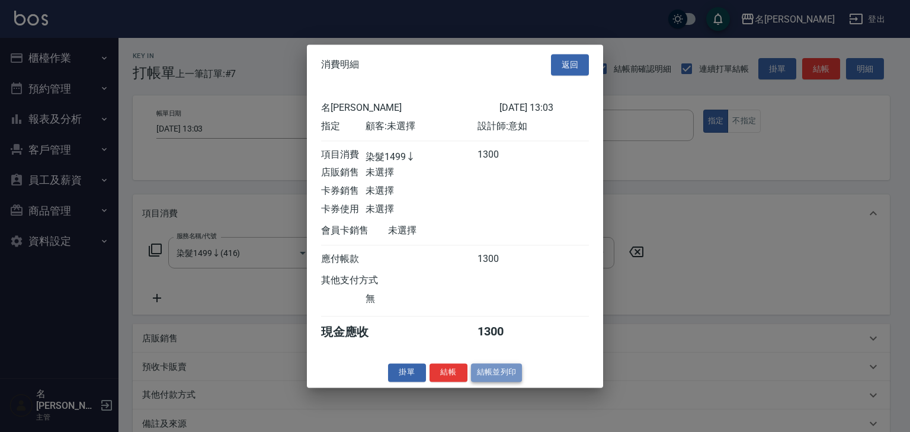
click at [510, 382] on button "結帳並列印" at bounding box center [497, 372] width 52 height 18
